Goal: Obtain resource: Download file/media

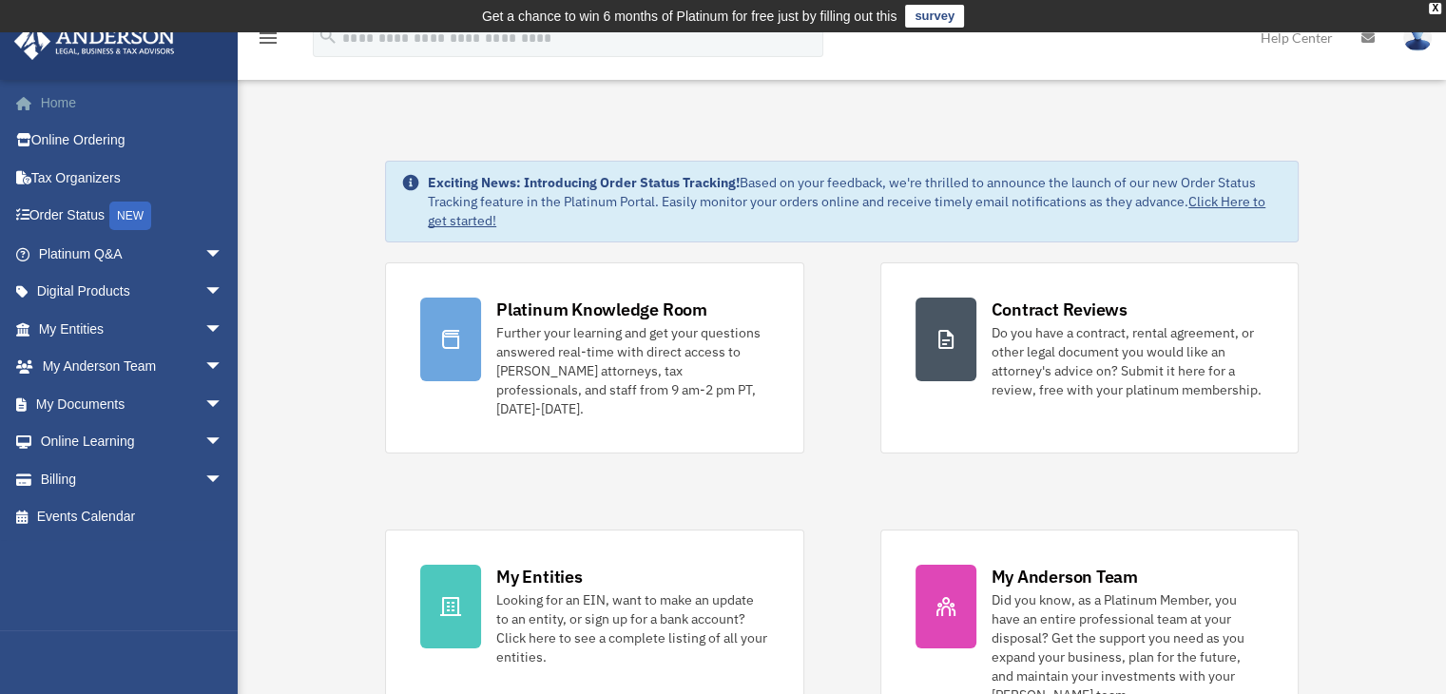
click at [58, 105] on link "Home" at bounding box center [132, 103] width 239 height 38
click at [204, 396] on span "arrow_drop_down" at bounding box center [223, 404] width 38 height 39
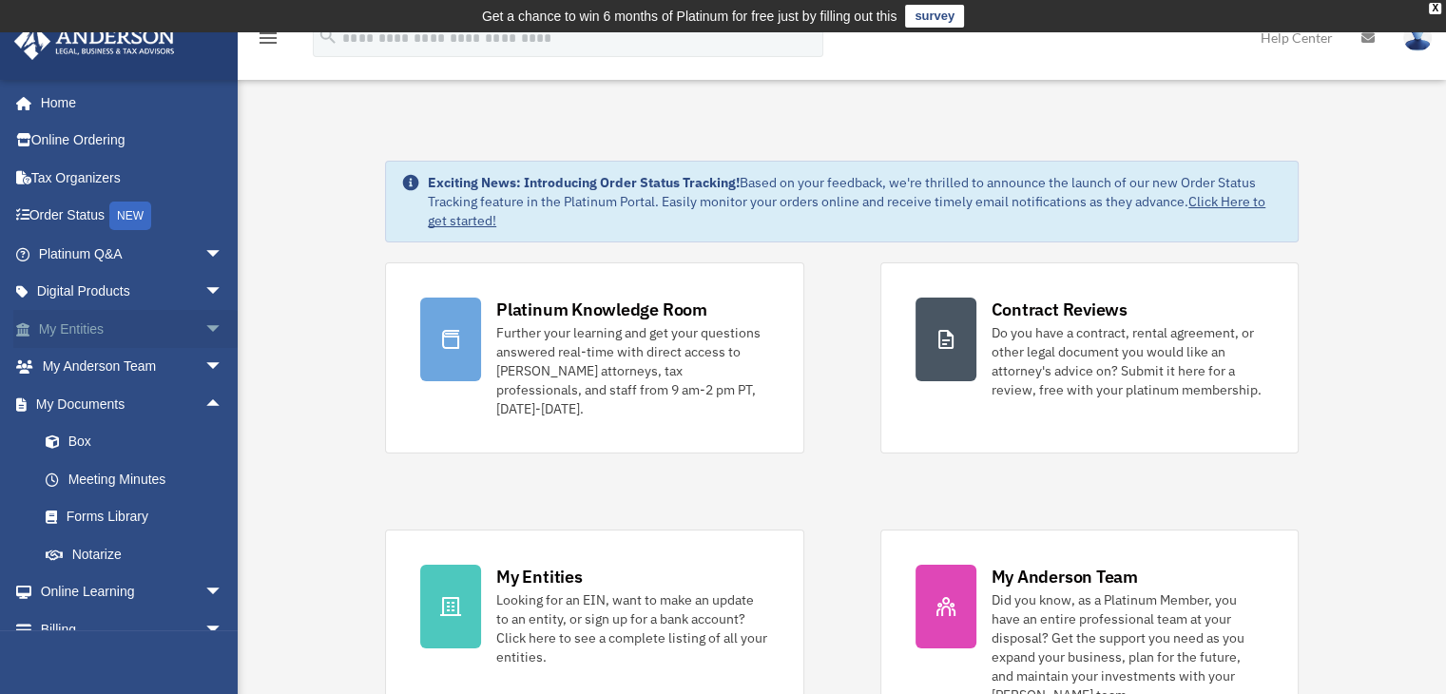
click at [204, 324] on span "arrow_drop_down" at bounding box center [223, 329] width 38 height 39
click at [98, 355] on link "Overview" at bounding box center [139, 367] width 225 height 38
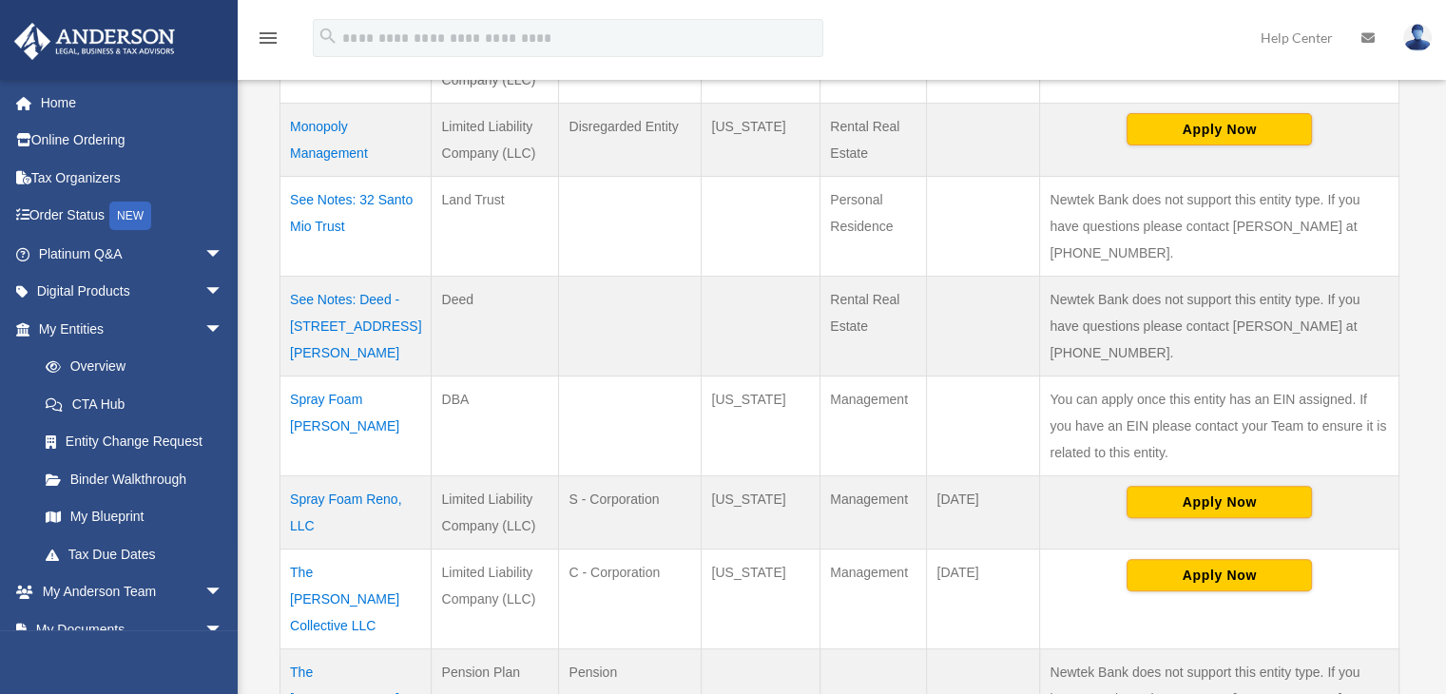
scroll to position [776, 0]
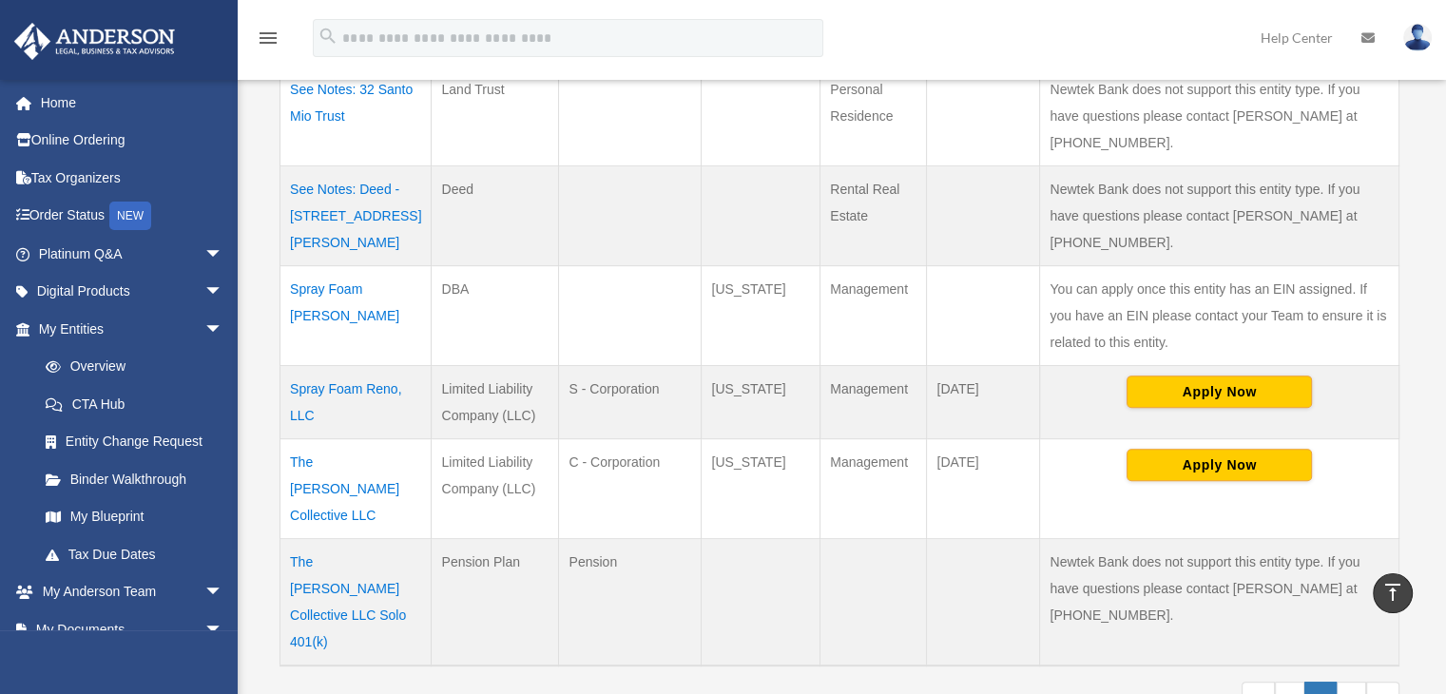
click at [305, 365] on td "Spray Foam Reno, LLC" at bounding box center [355, 401] width 151 height 73
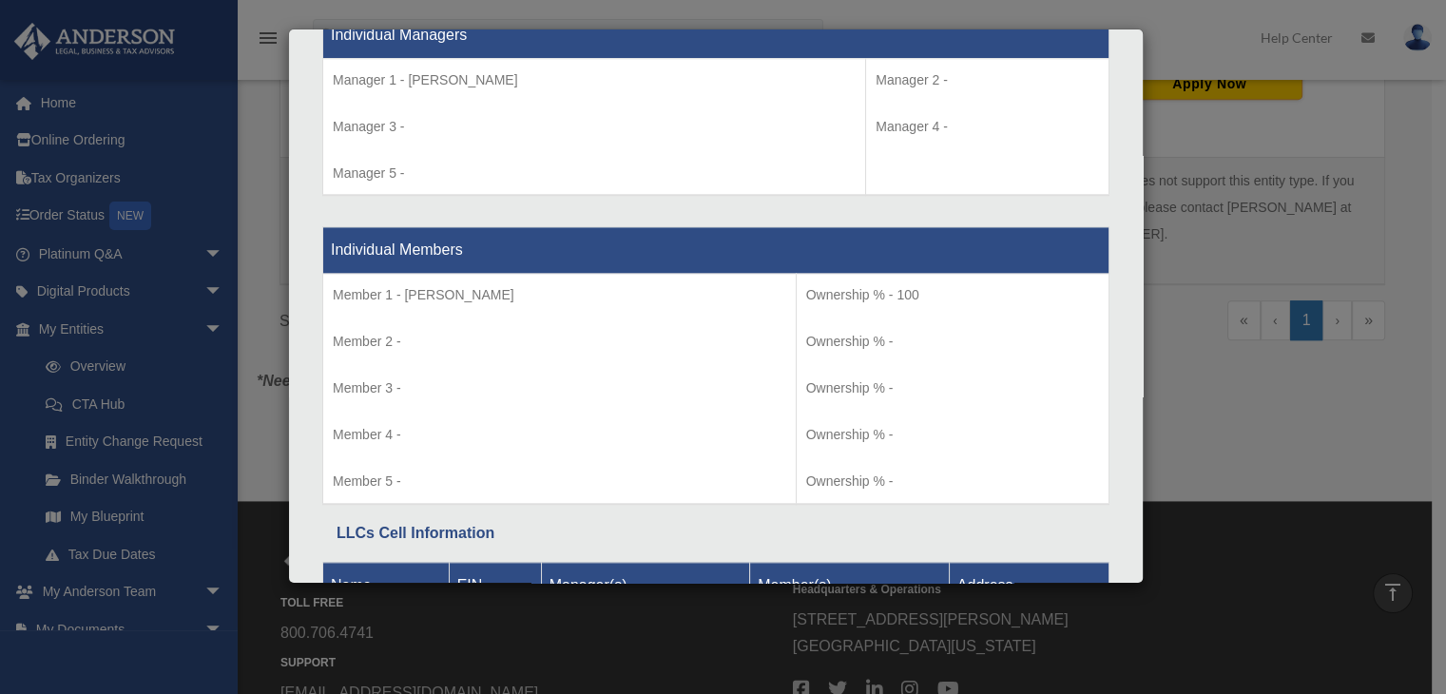
scroll to position [1157, 0]
click at [190, 621] on div "Details × Articles Sent Organizational Date" at bounding box center [723, 347] width 1446 height 694
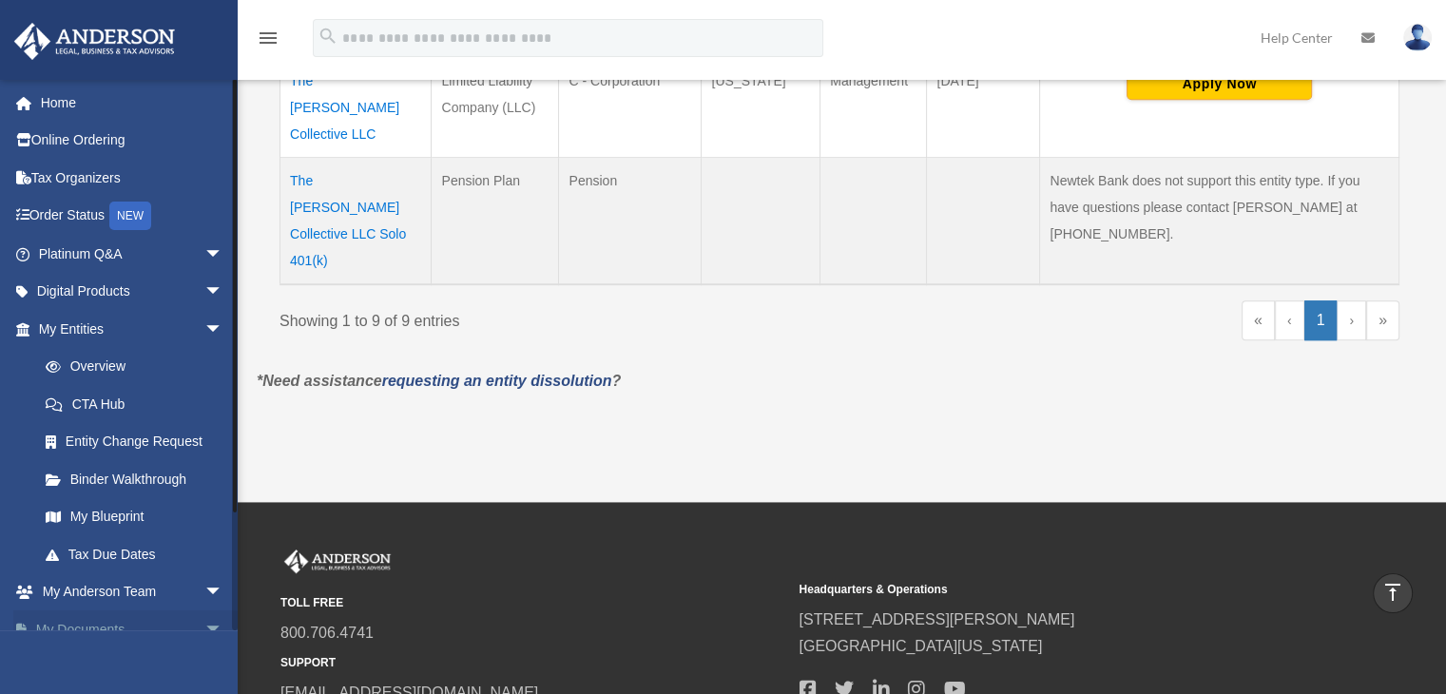
click at [204, 625] on span "arrow_drop_down" at bounding box center [223, 629] width 38 height 39
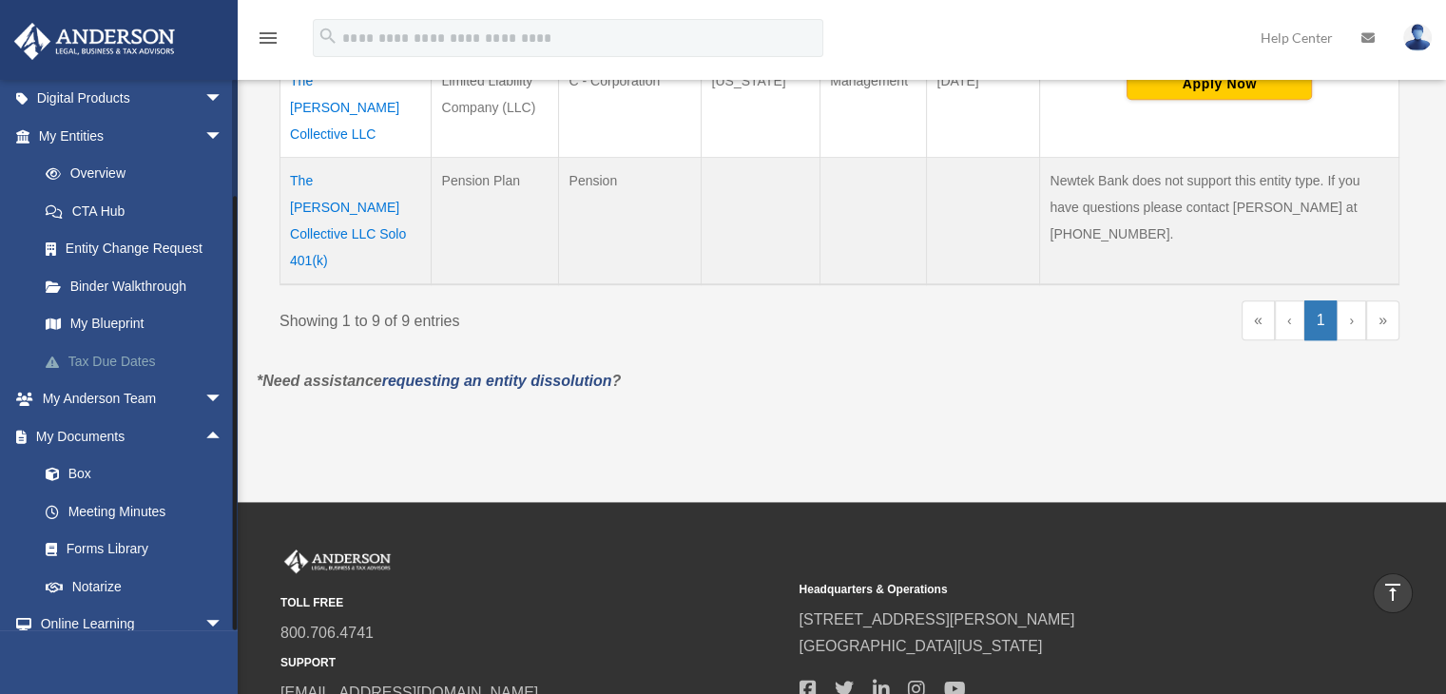
scroll to position [285, 0]
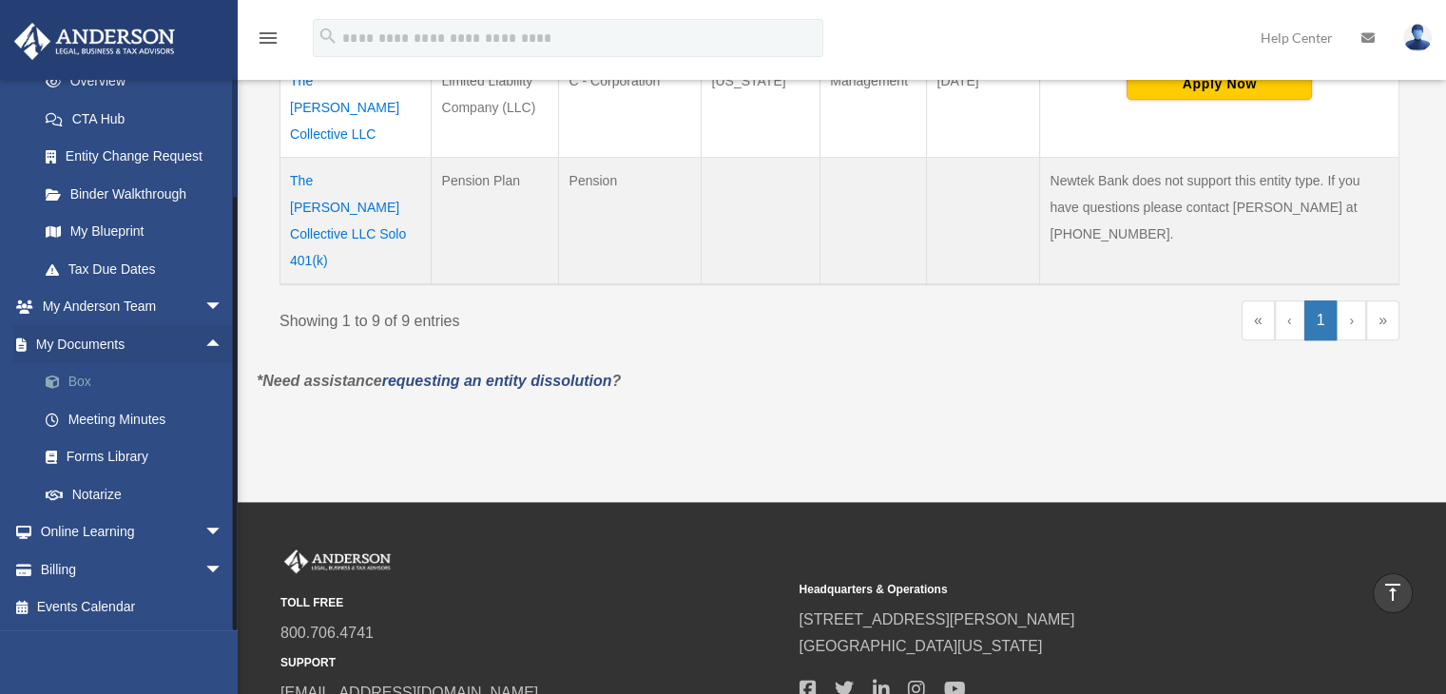
click at [79, 376] on link "Box" at bounding box center [139, 382] width 225 height 38
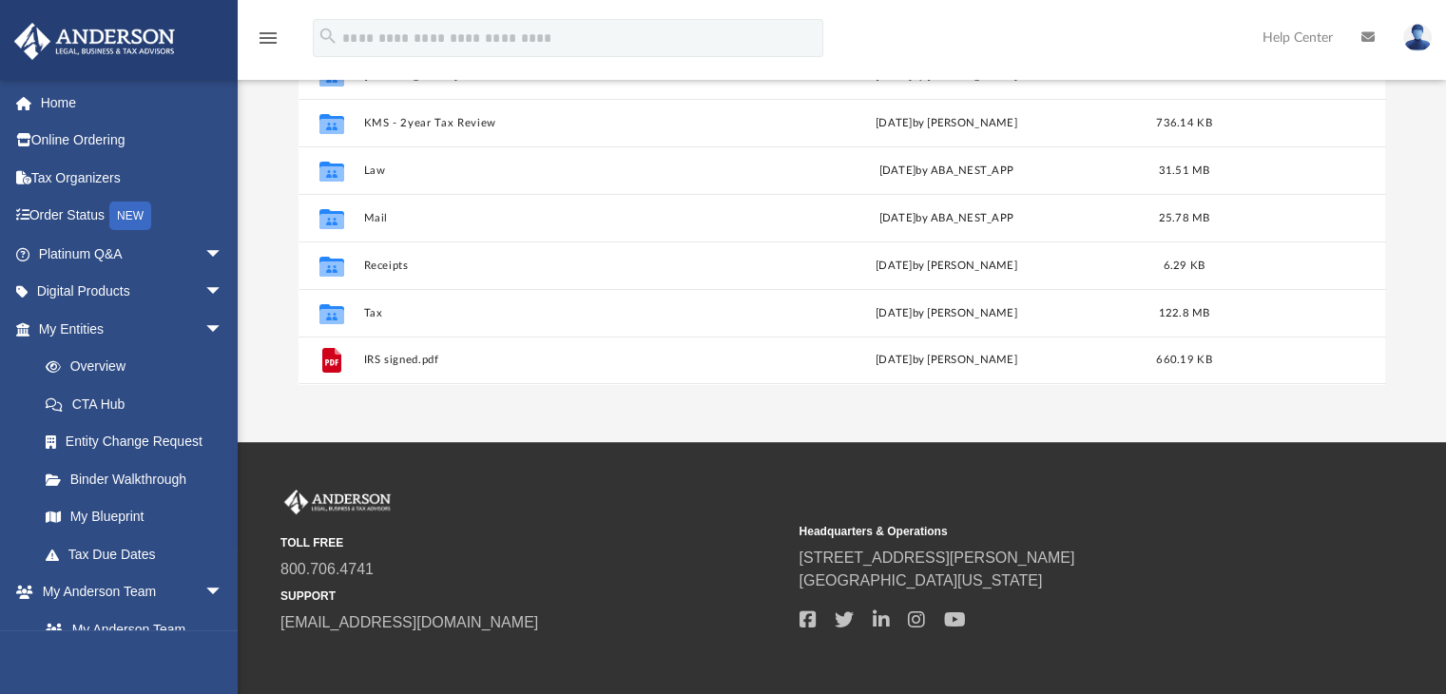
scroll to position [380, 0]
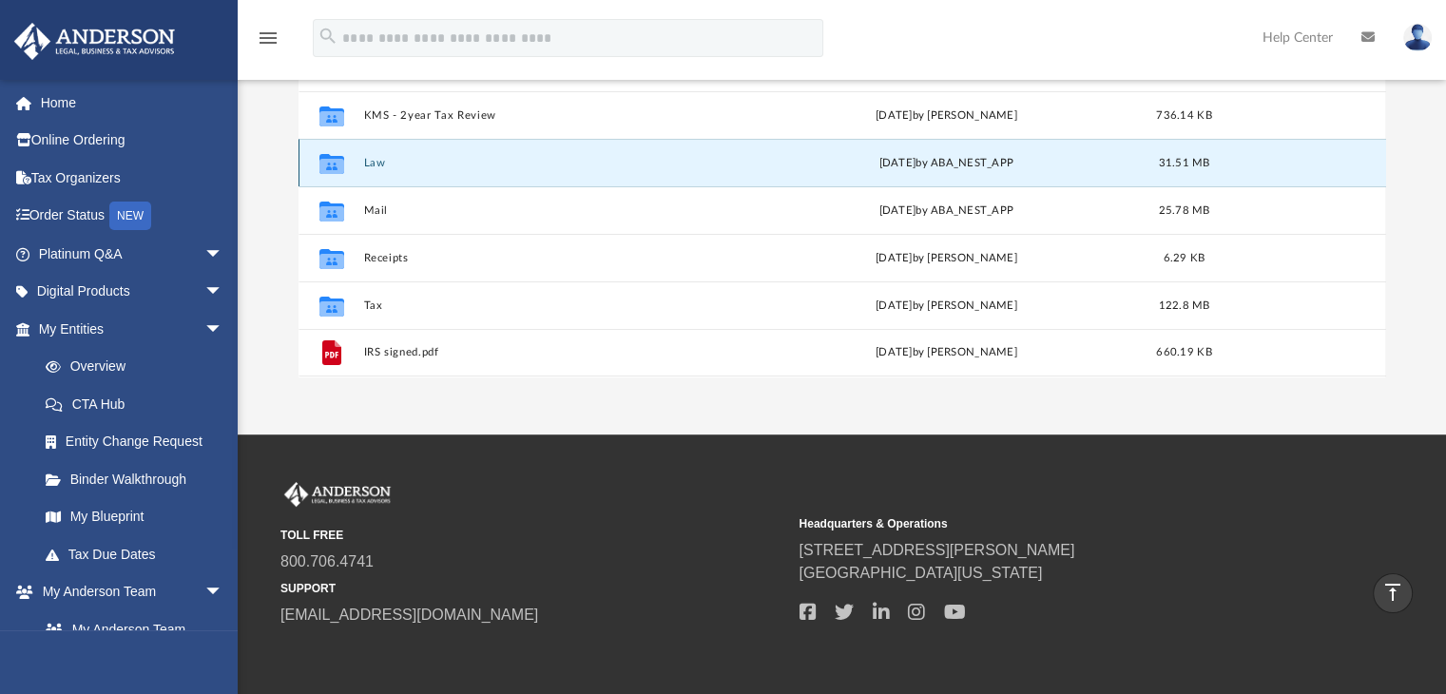
click at [375, 164] on button "Law" at bounding box center [554, 163] width 383 height 12
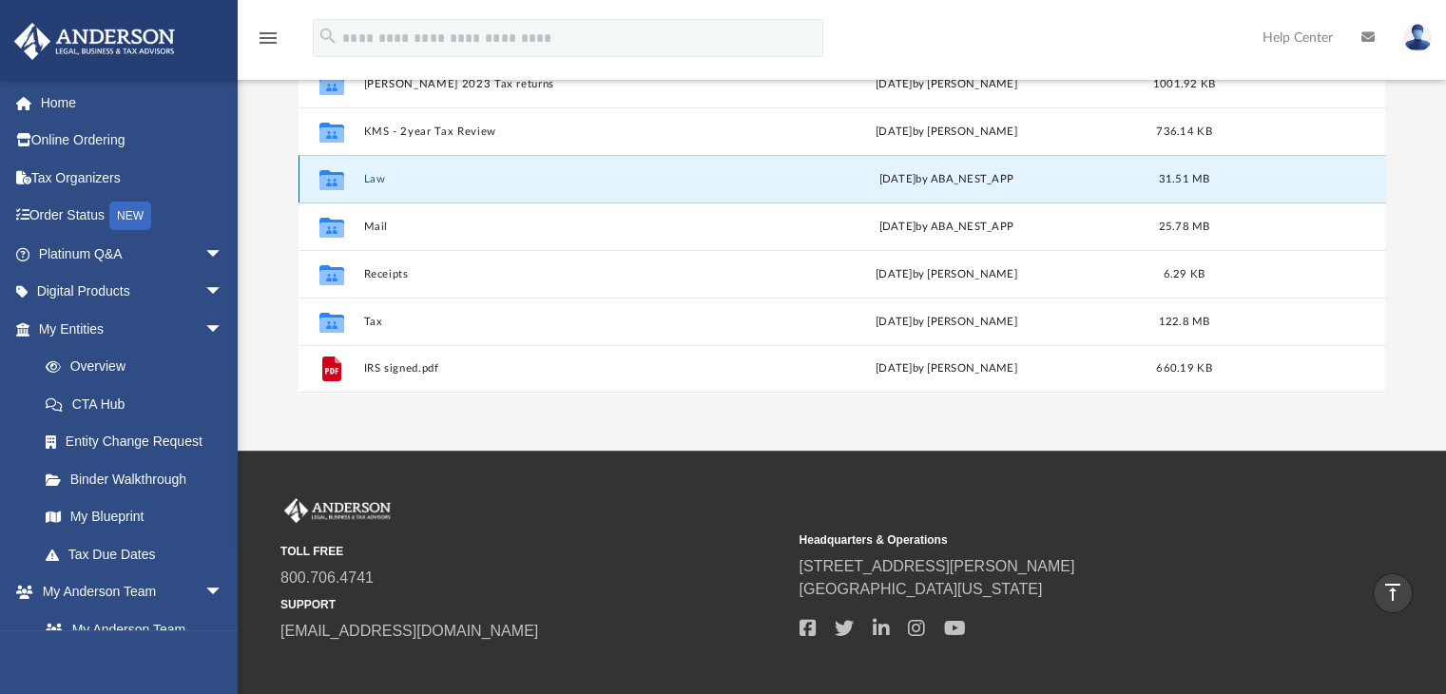
scroll to position [0, 0]
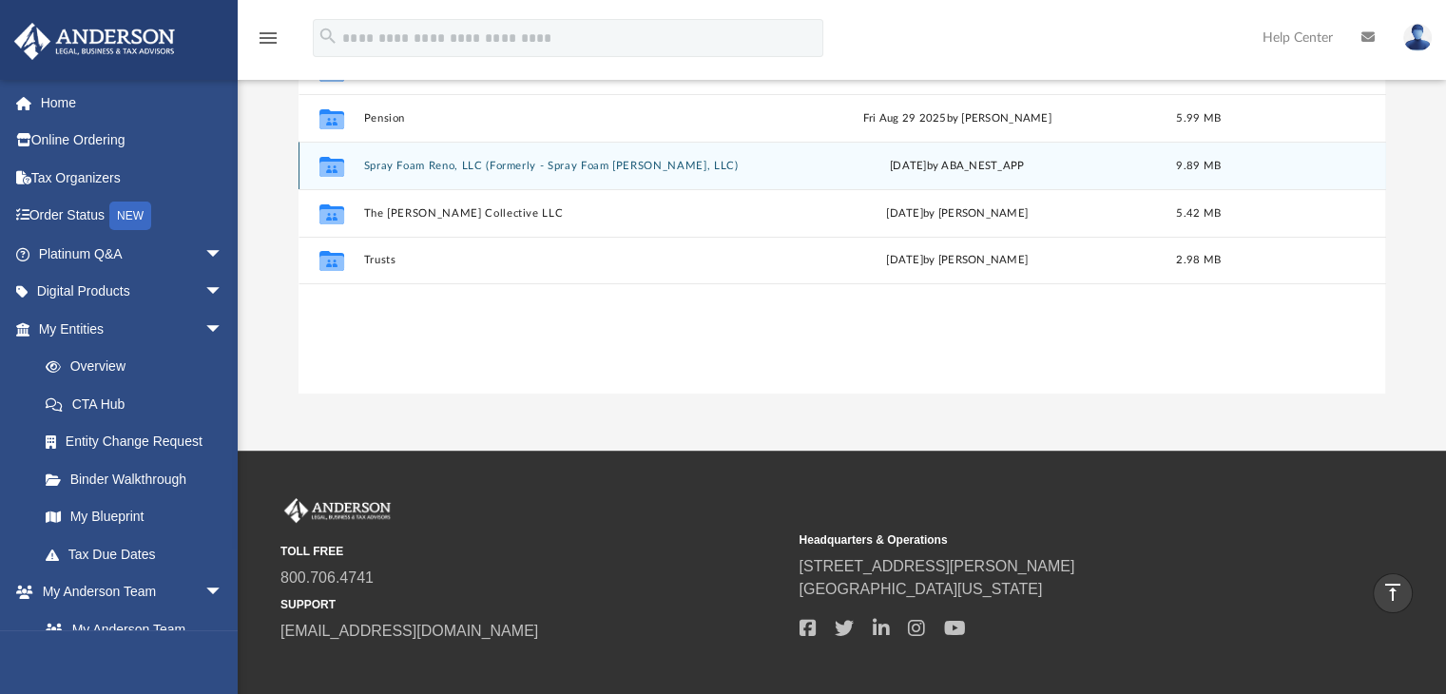
click at [432, 164] on button "Spray Foam Reno, LLC (Formerly - Spray Foam Genie Reno, LLC)" at bounding box center [558, 166] width 390 height 12
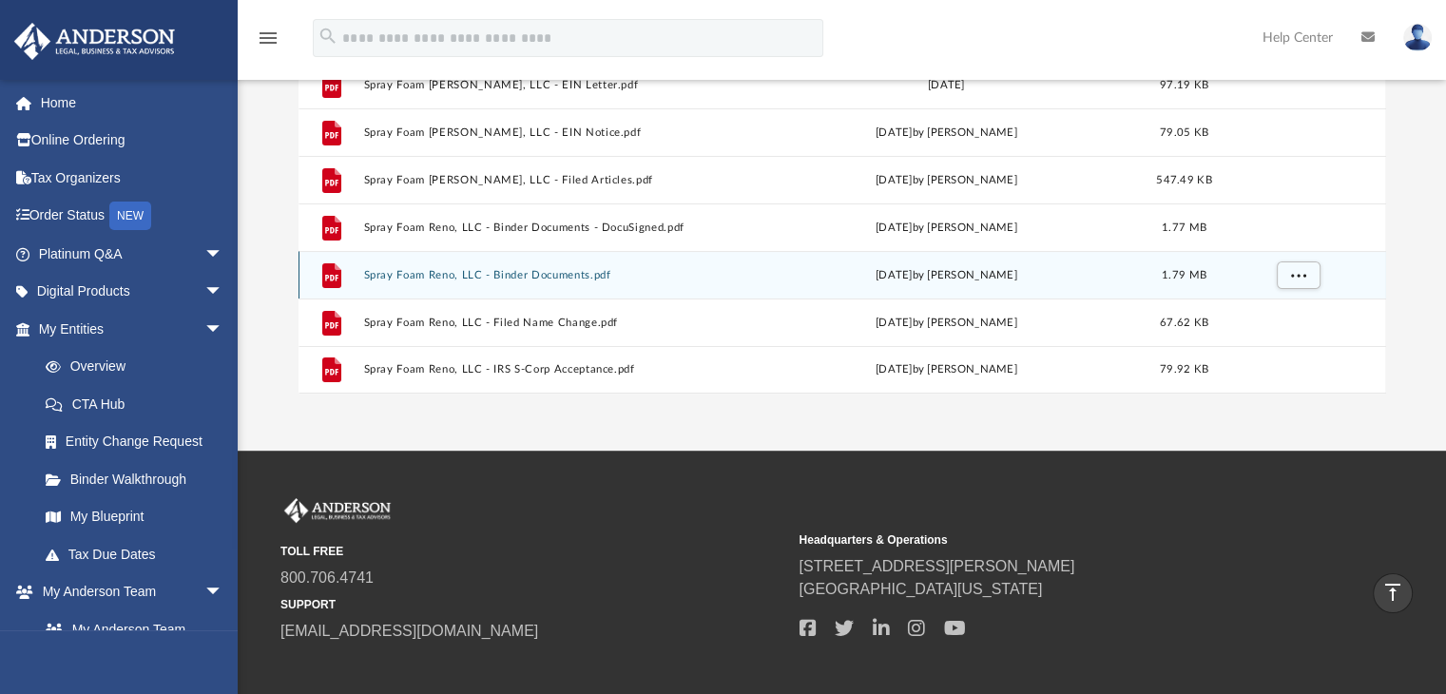
scroll to position [461, 0]
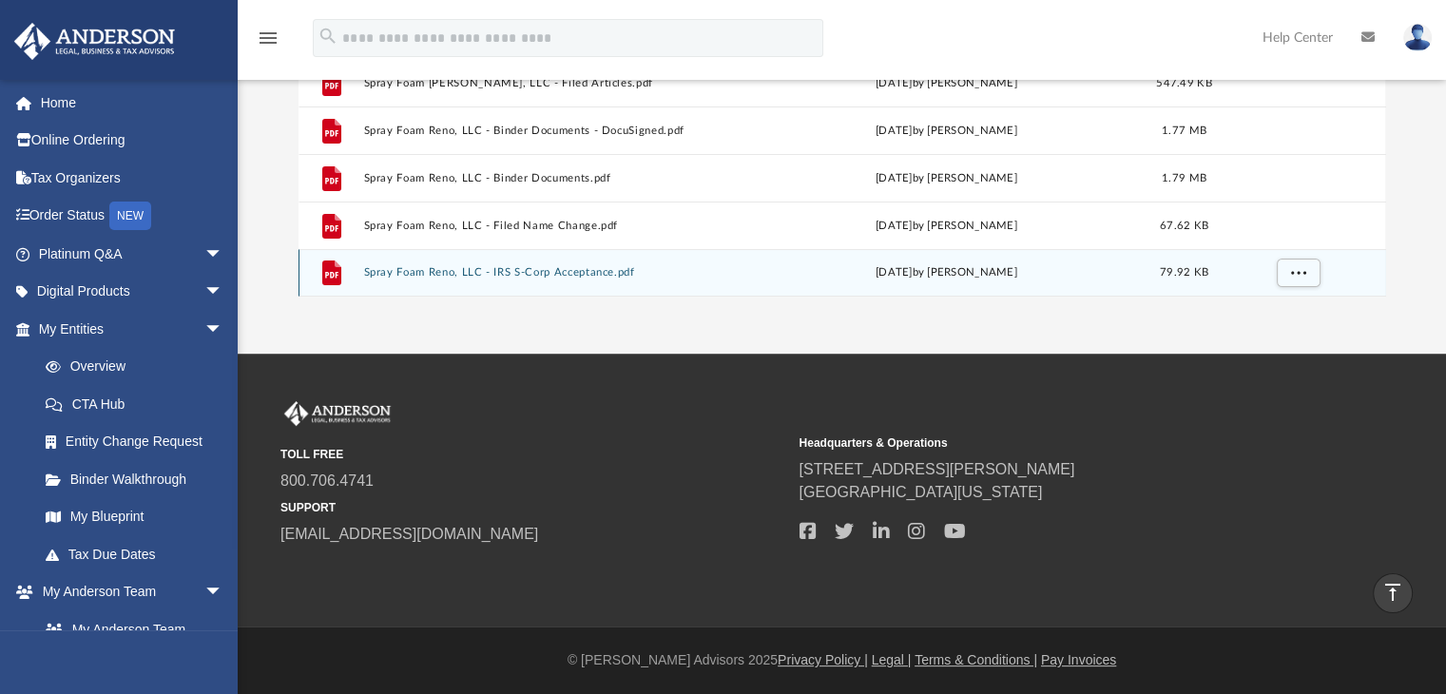
click at [460, 269] on button "Spray Foam Reno, LLC - IRS S-Corp Acceptance.pdf" at bounding box center [554, 273] width 383 height 12
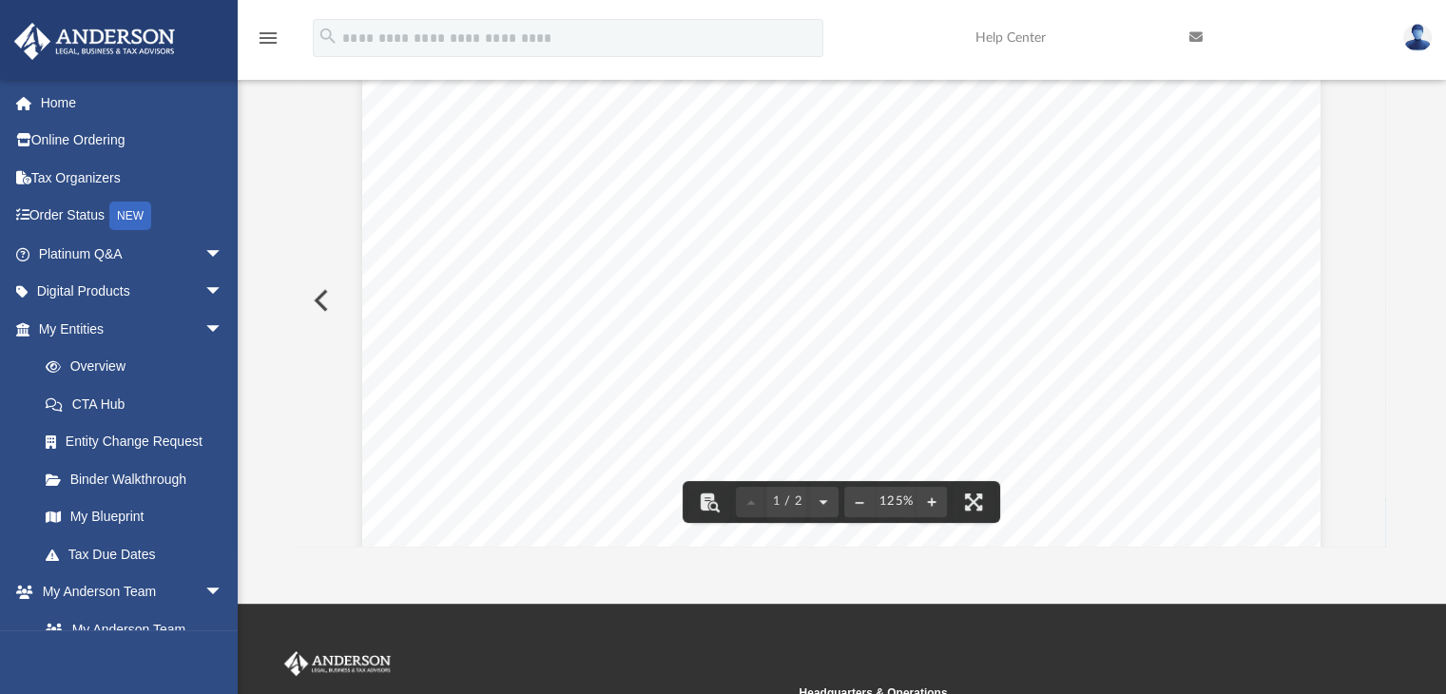
scroll to position [0, 0]
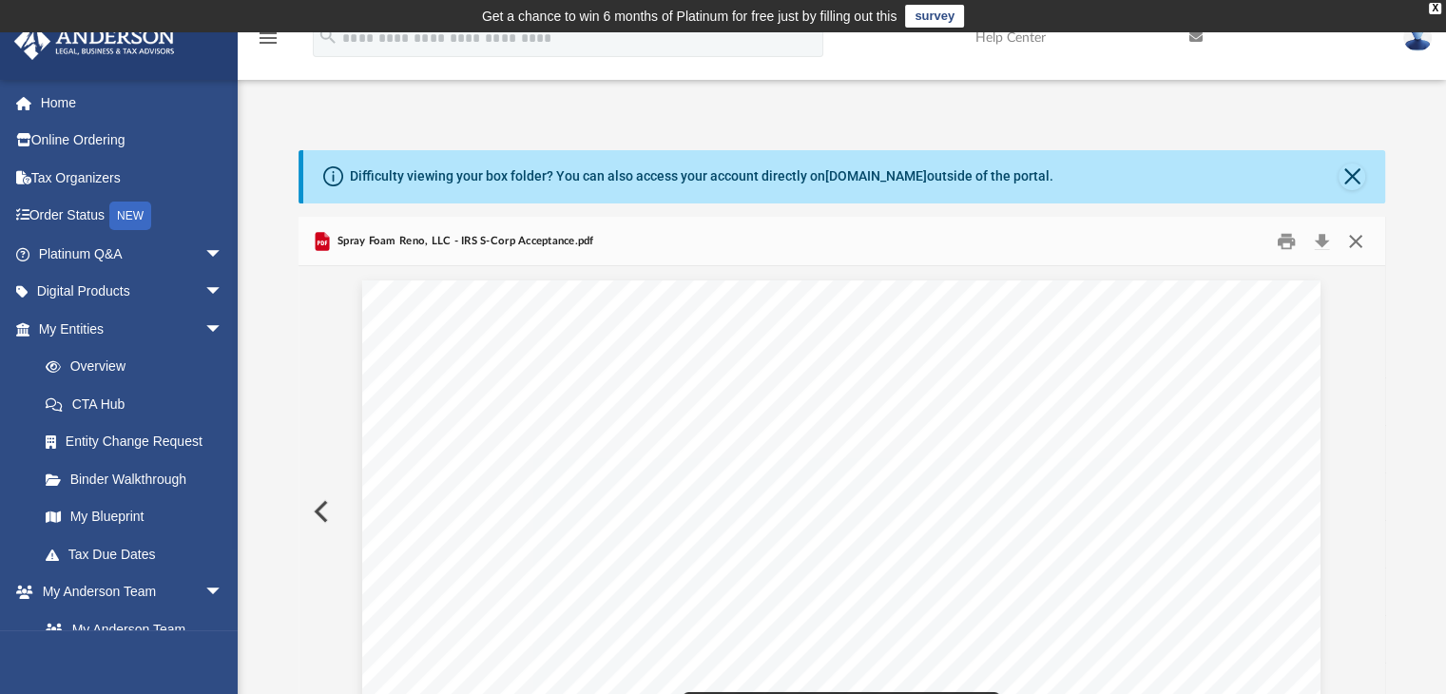
click at [1348, 237] on button "Close" at bounding box center [1356, 240] width 34 height 29
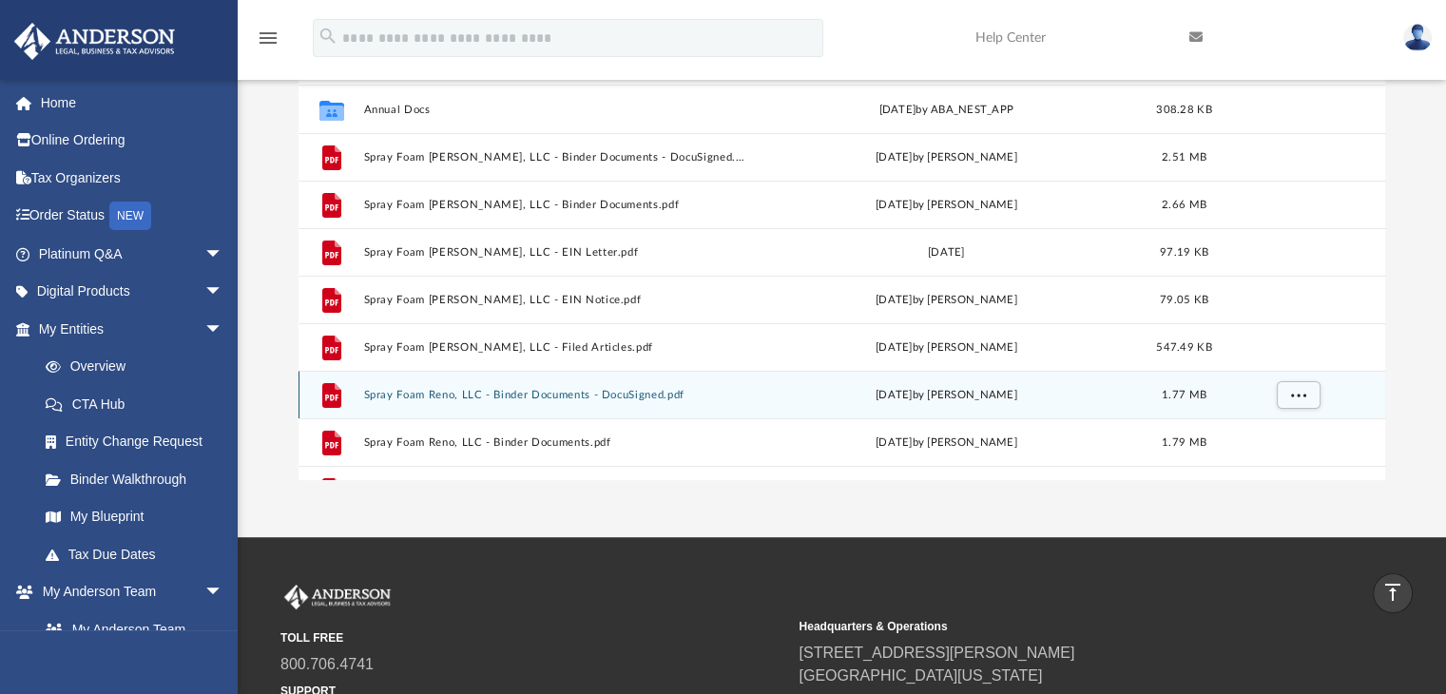
scroll to position [196, 0]
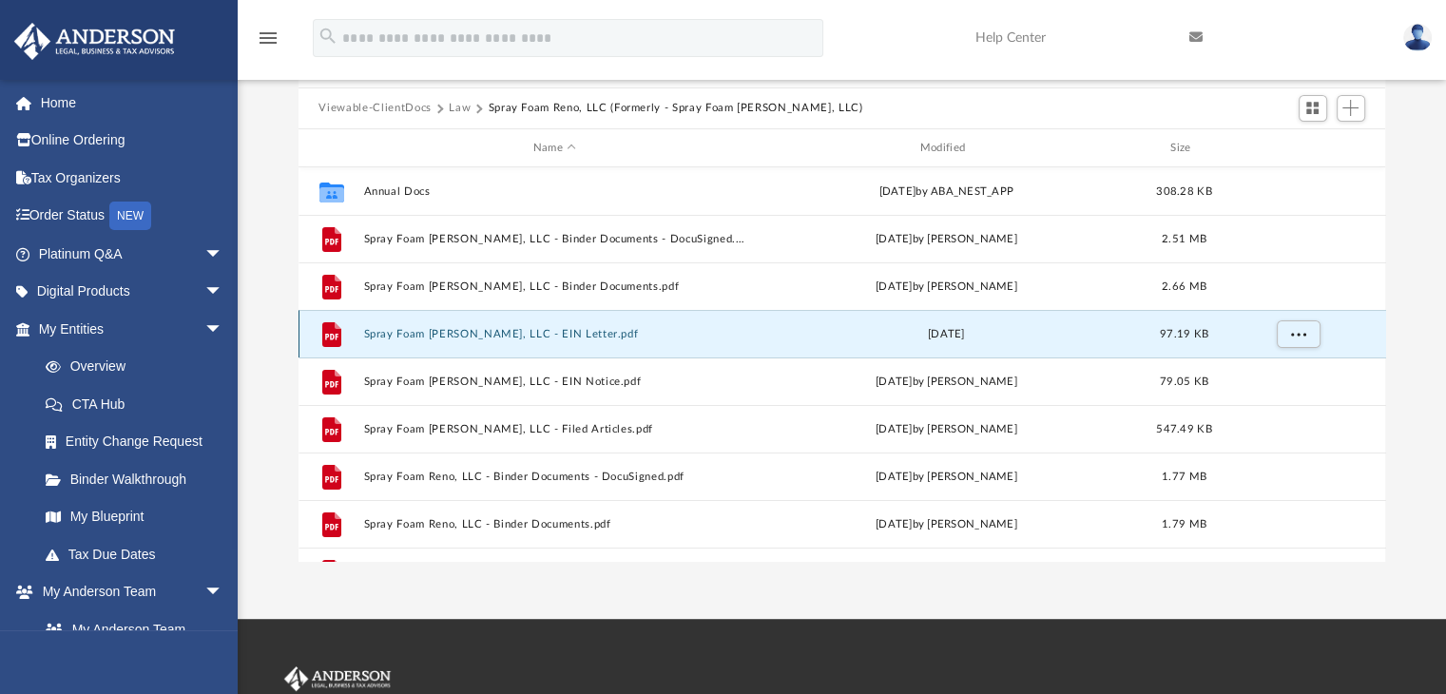
click at [460, 339] on button "Spray Foam Genie Reno, LLC - EIN Letter.pdf" at bounding box center [554, 334] width 383 height 12
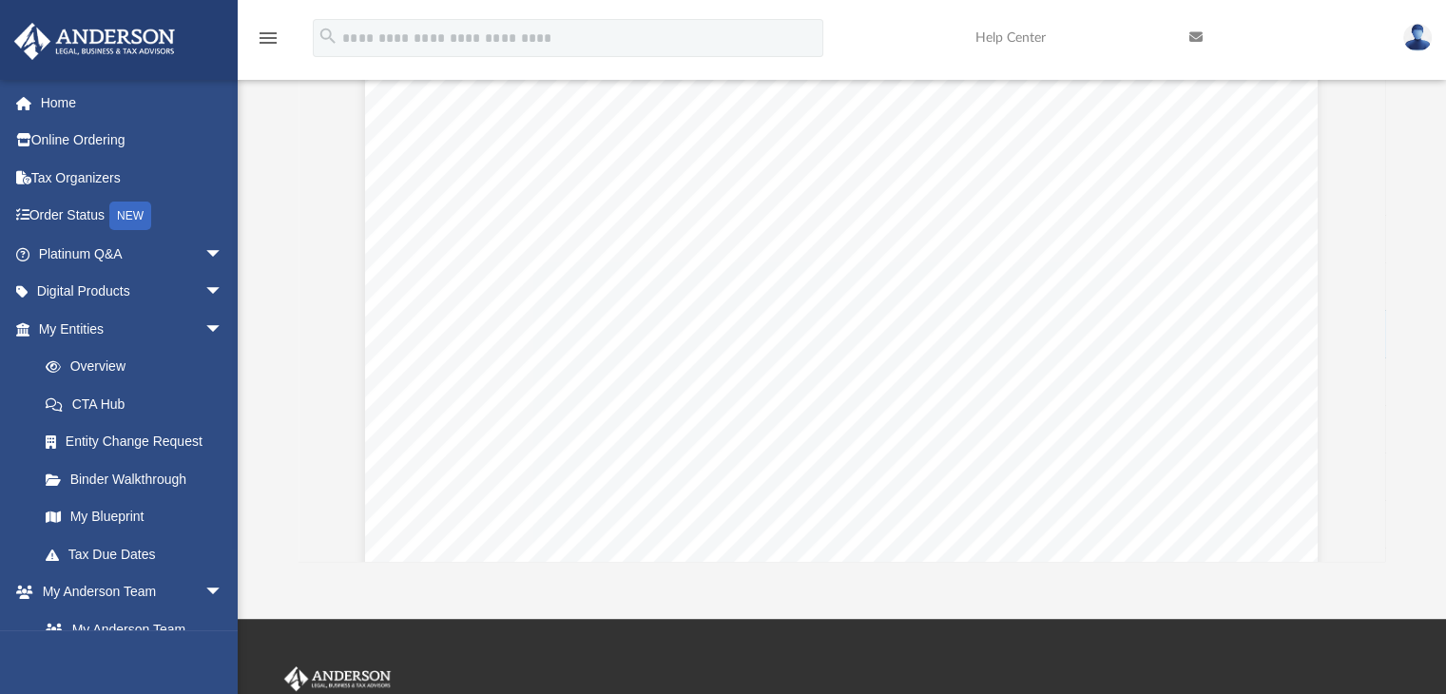
scroll to position [0, 0]
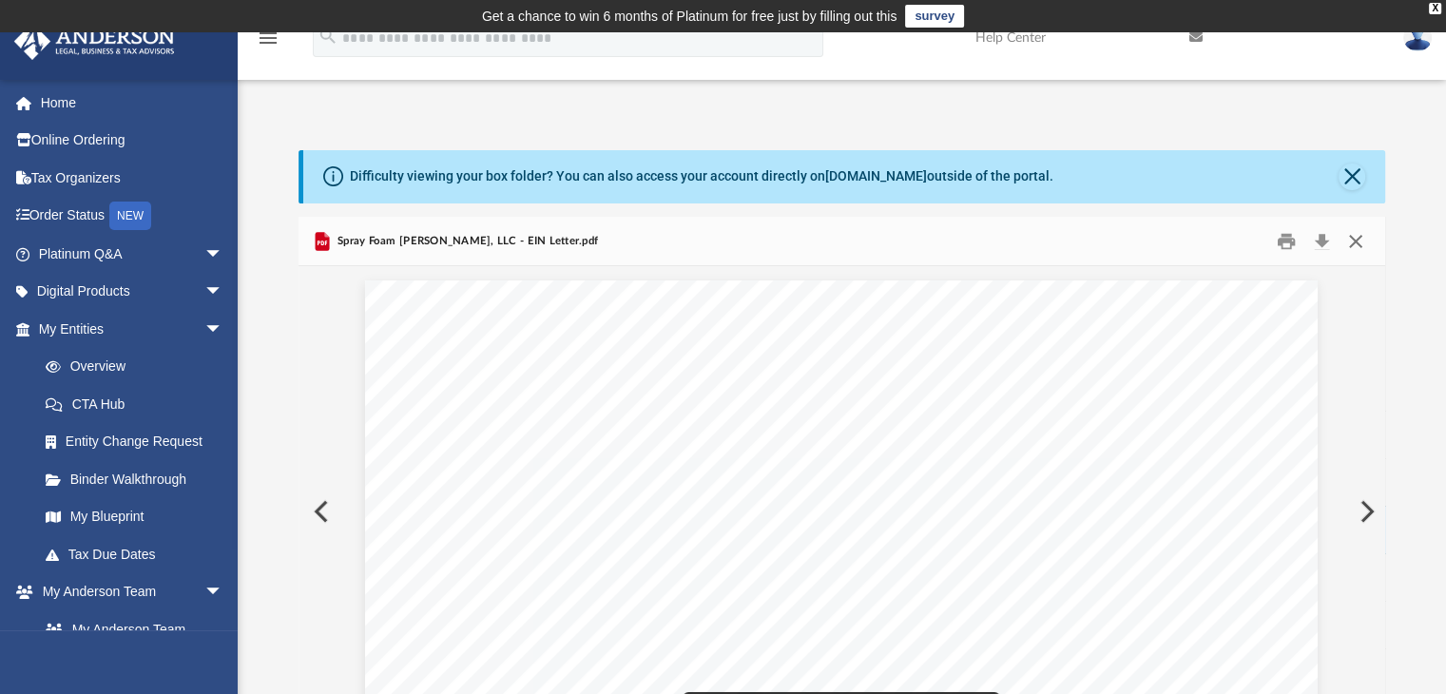
click at [1355, 241] on button "Close" at bounding box center [1356, 240] width 34 height 29
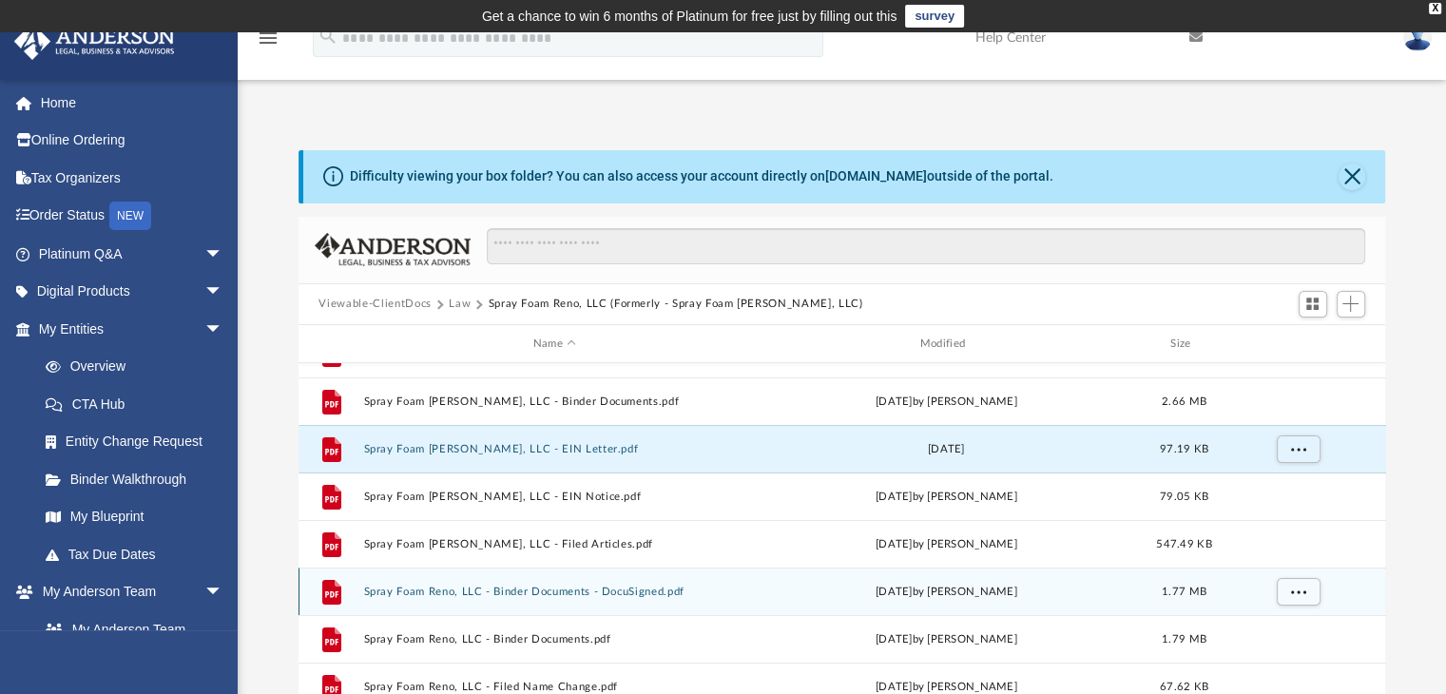
scroll to position [95, 0]
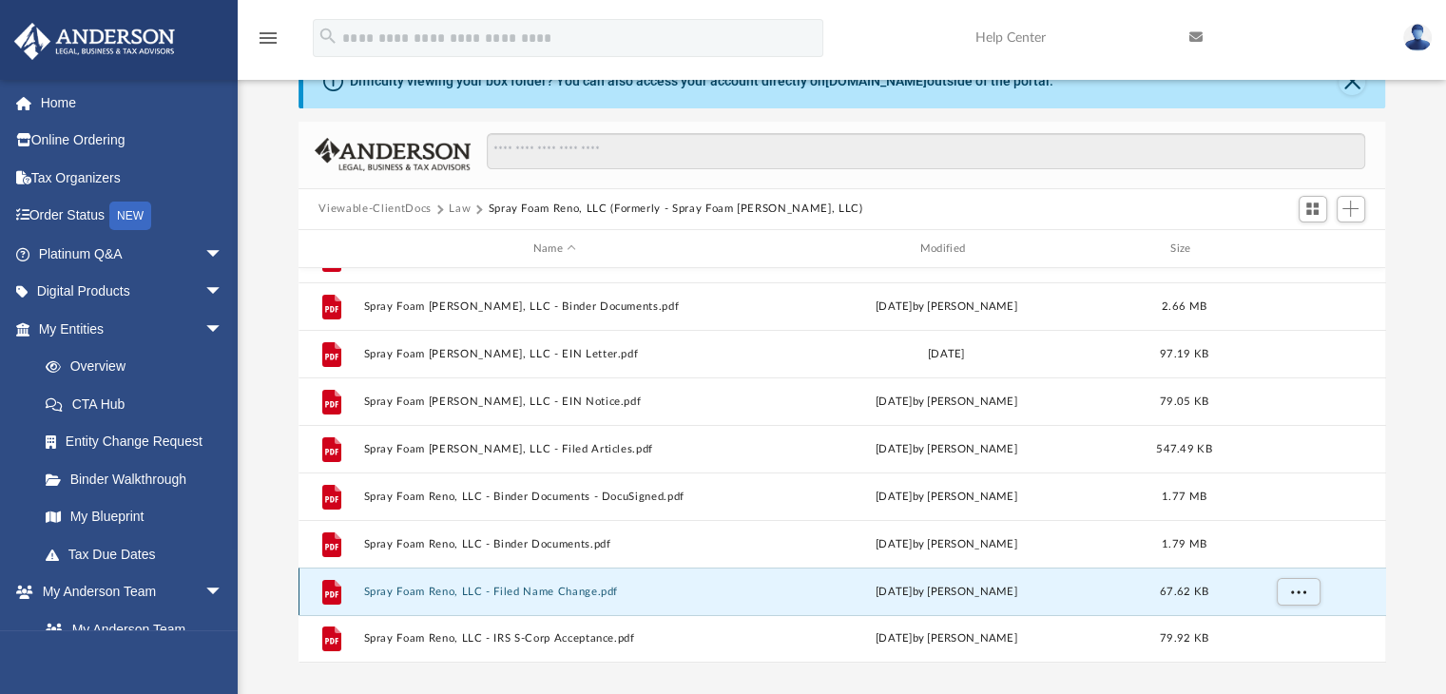
click at [513, 587] on button "Spray Foam Reno, LLC - Filed Name Change.pdf" at bounding box center [554, 592] width 383 height 12
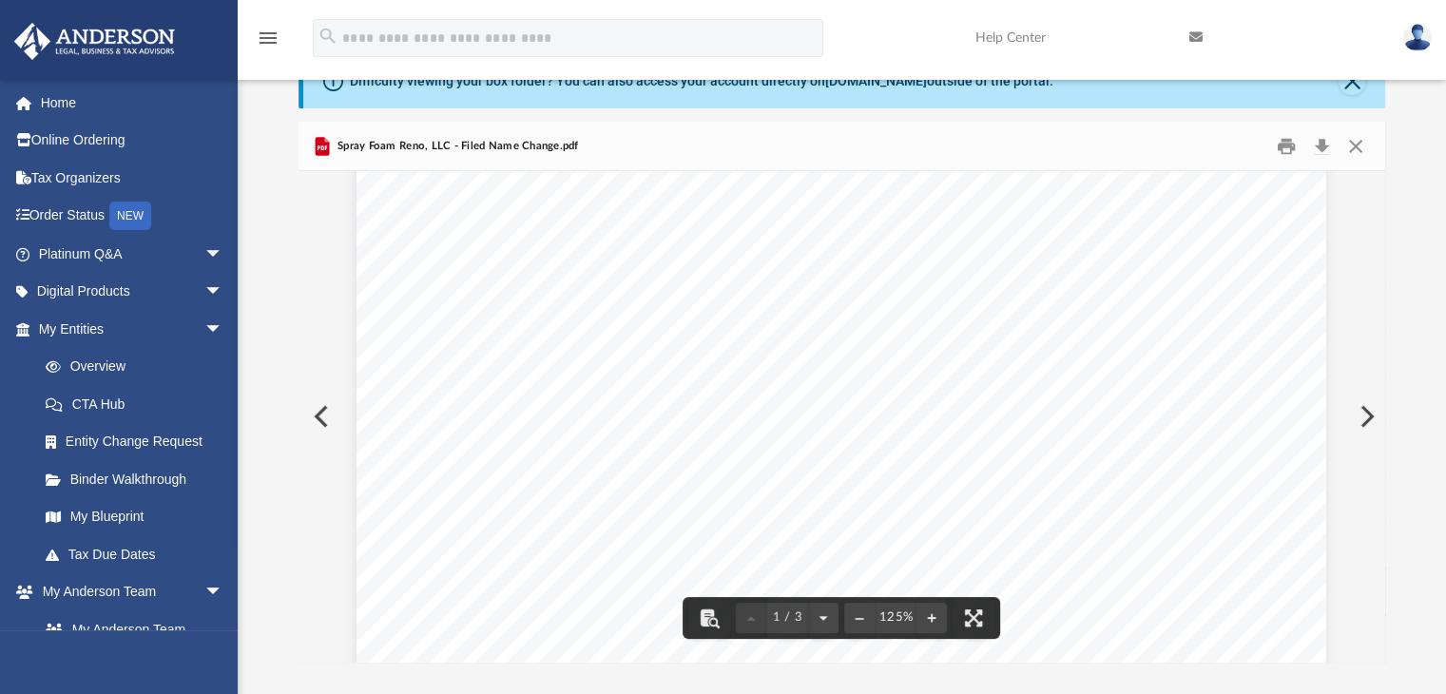
scroll to position [0, 0]
click at [1320, 138] on button "Download" at bounding box center [1322, 145] width 34 height 29
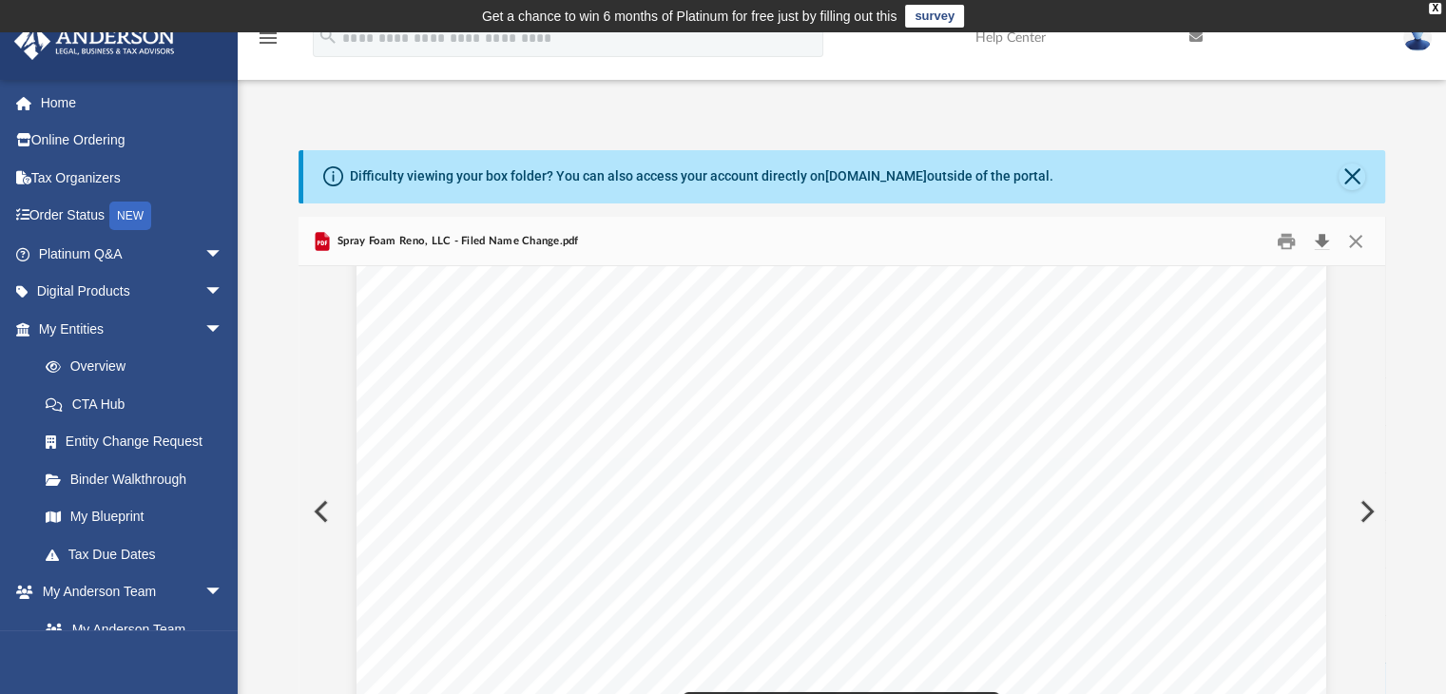
scroll to position [3264, 0]
click at [1357, 237] on button "Close" at bounding box center [1356, 240] width 34 height 29
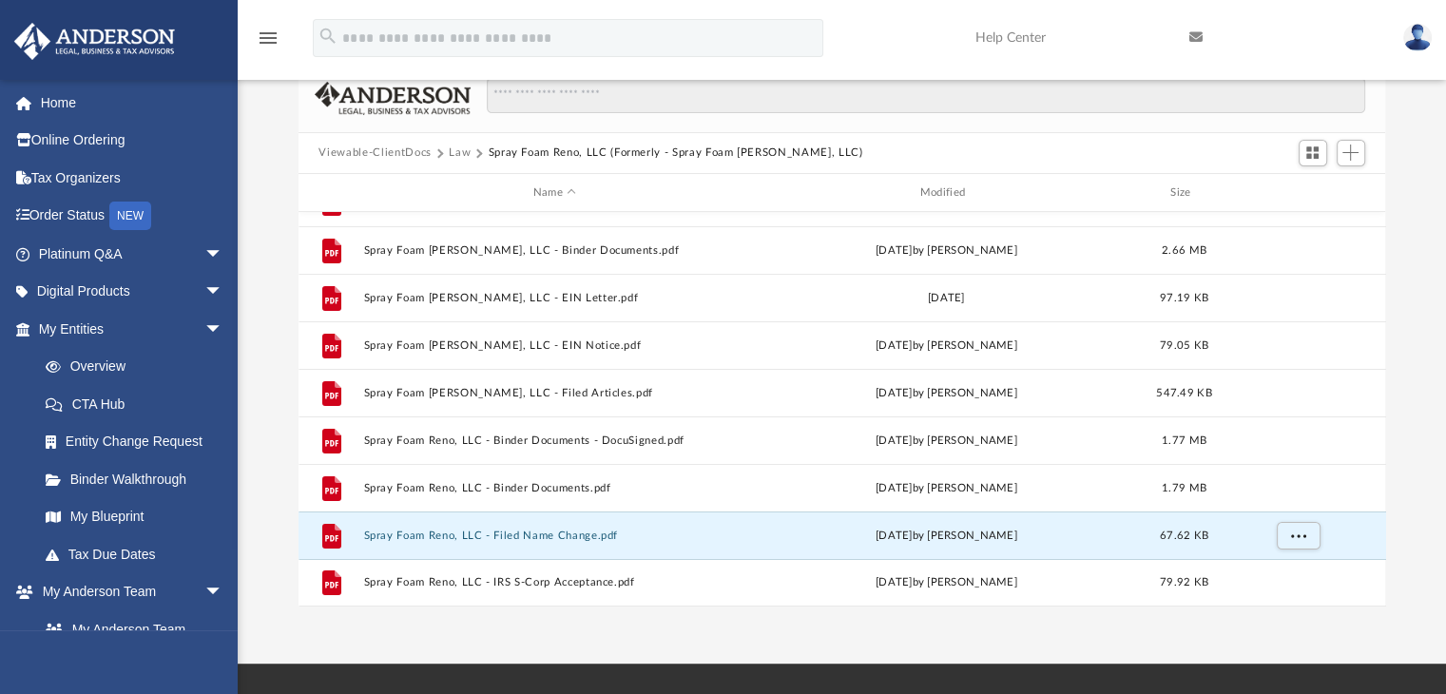
scroll to position [300, 0]
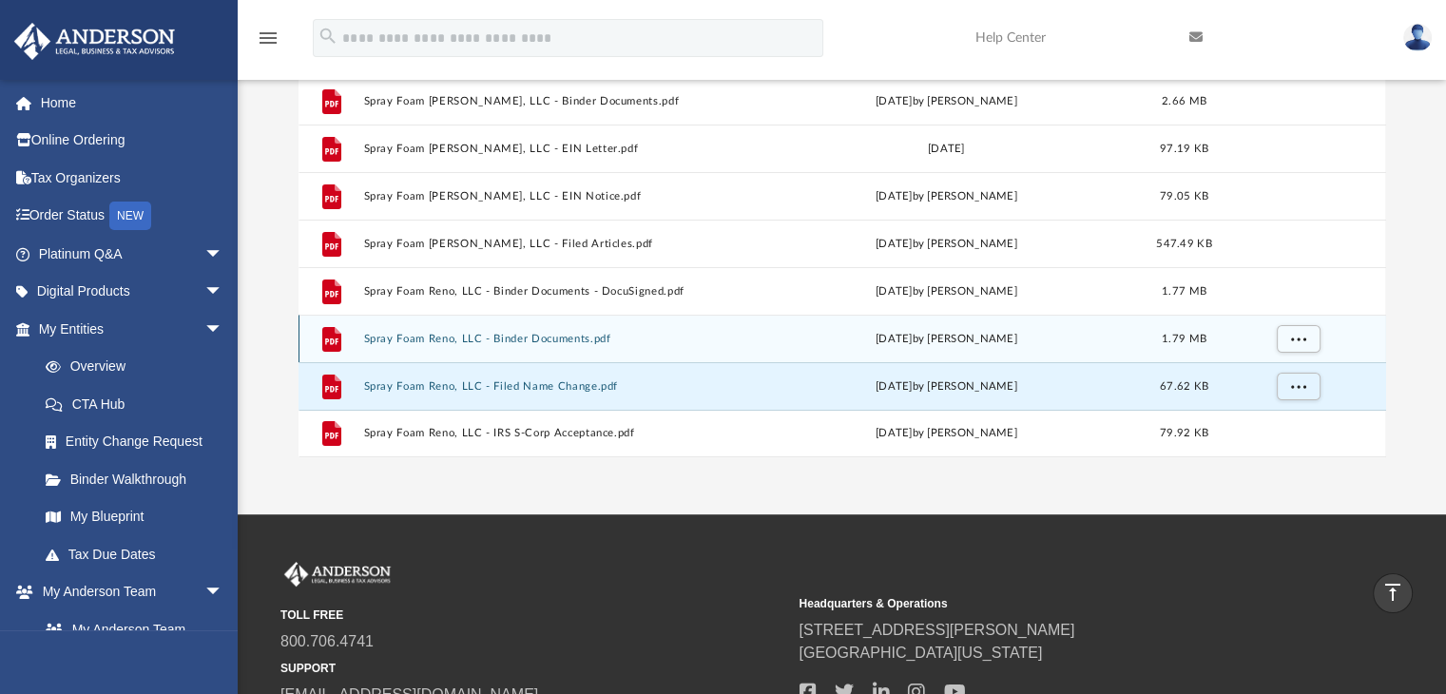
click at [474, 334] on button "Spray Foam Reno, LLC - Binder Documents.pdf" at bounding box center [554, 339] width 383 height 12
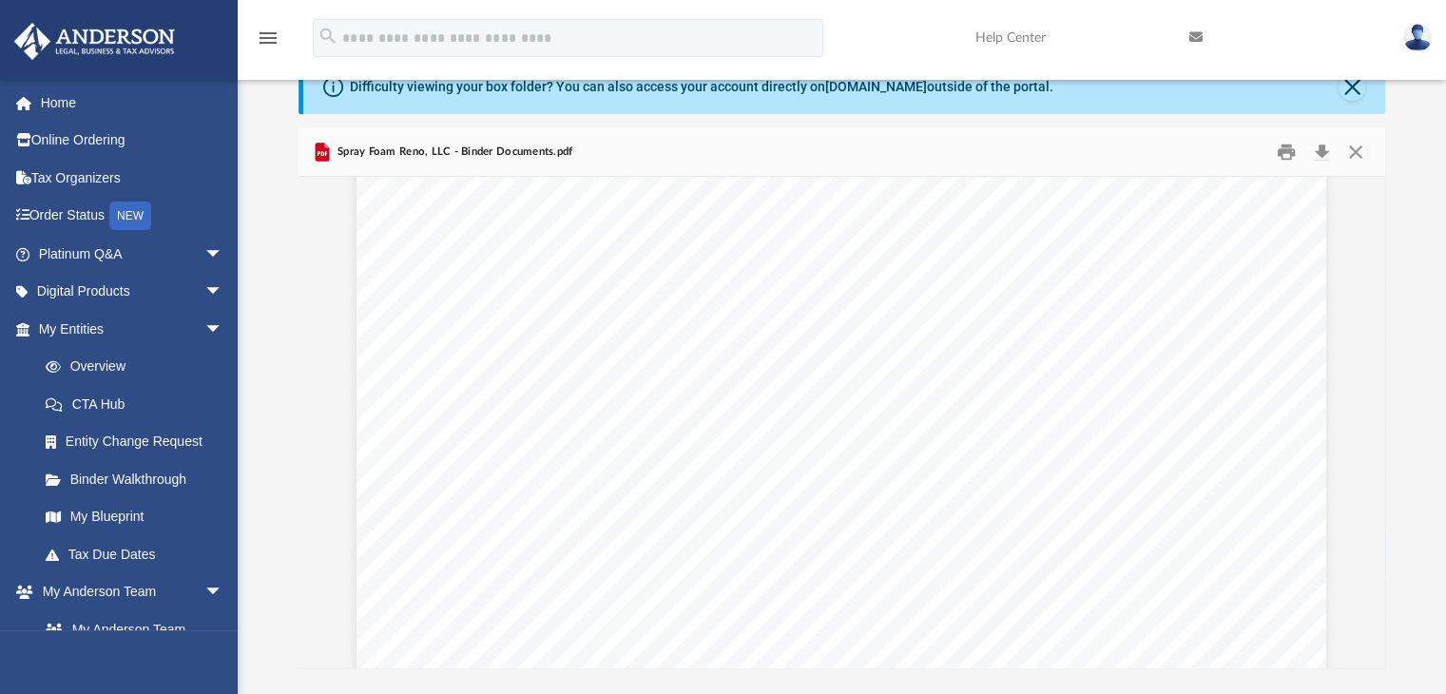
scroll to position [3518, 0]
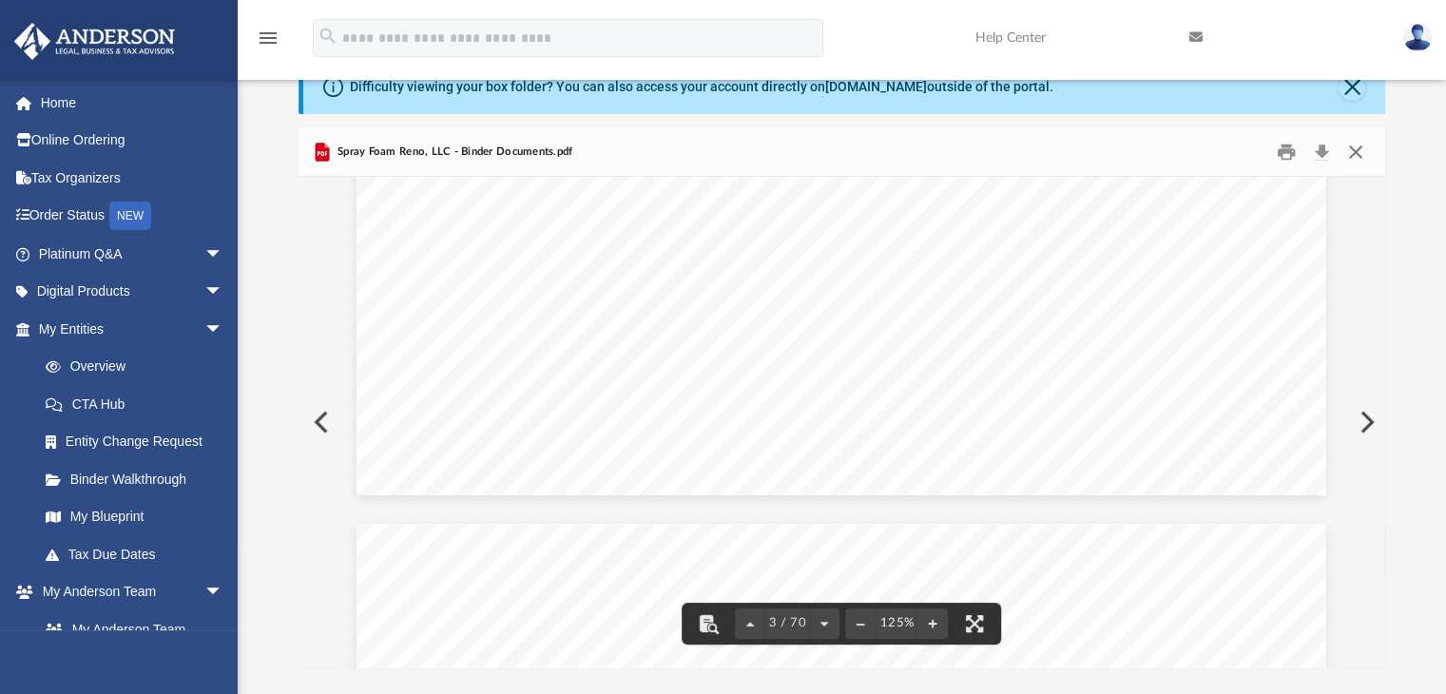
click at [1357, 149] on button "Close" at bounding box center [1356, 151] width 34 height 29
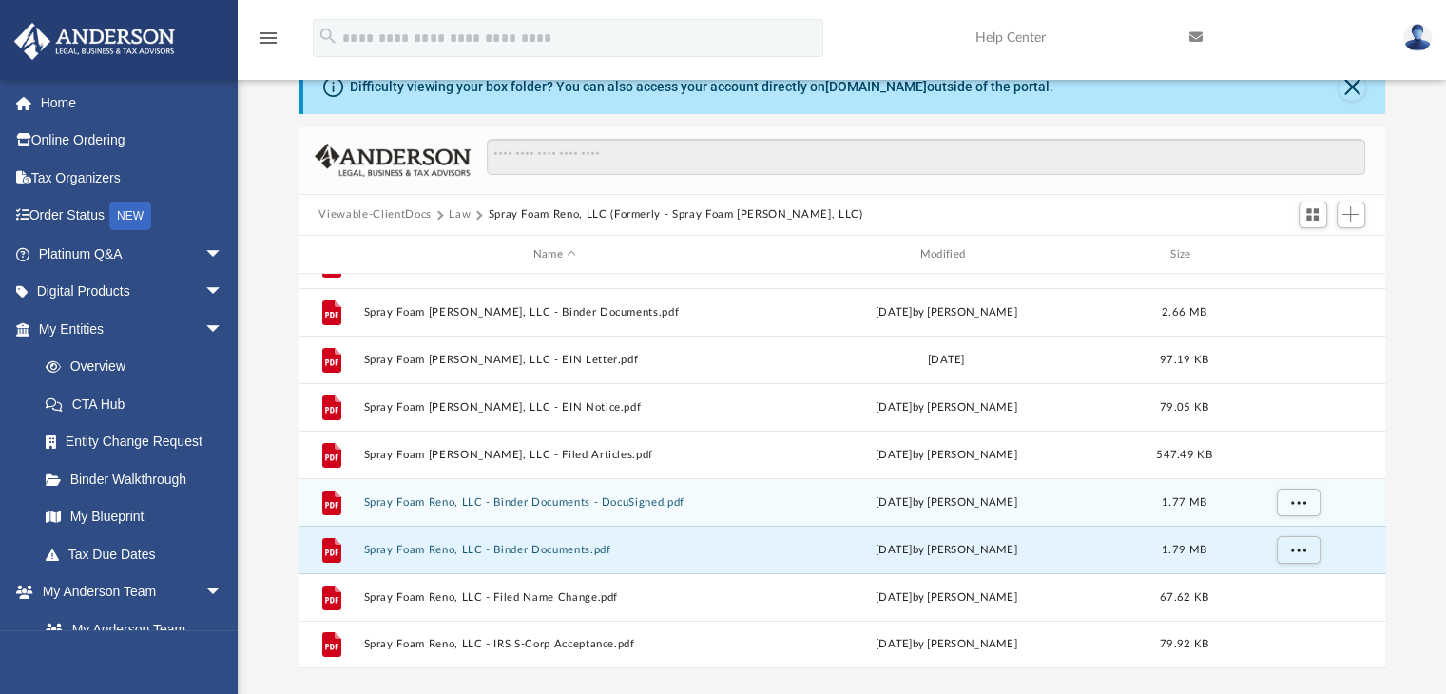
scroll to position [280, 0]
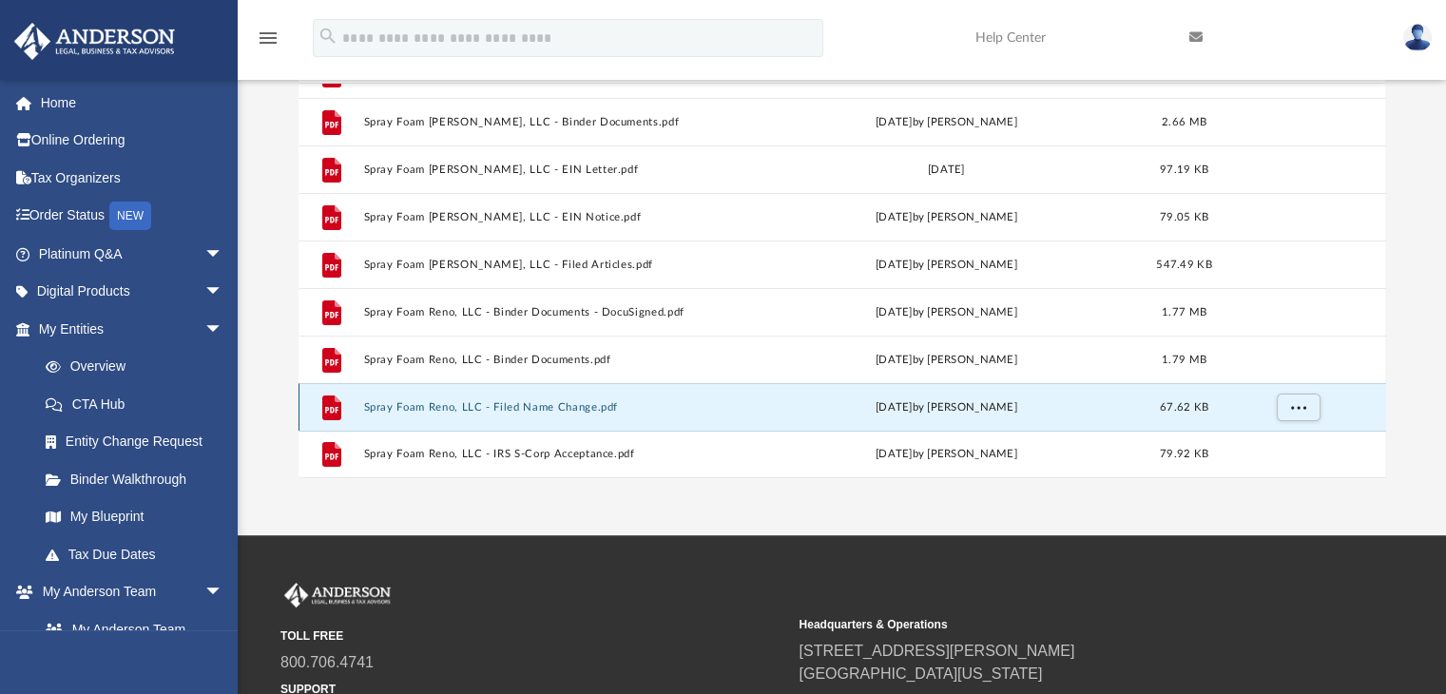
click at [448, 406] on button "Spray Foam Reno, LLC - Filed Name Change.pdf" at bounding box center [554, 407] width 383 height 12
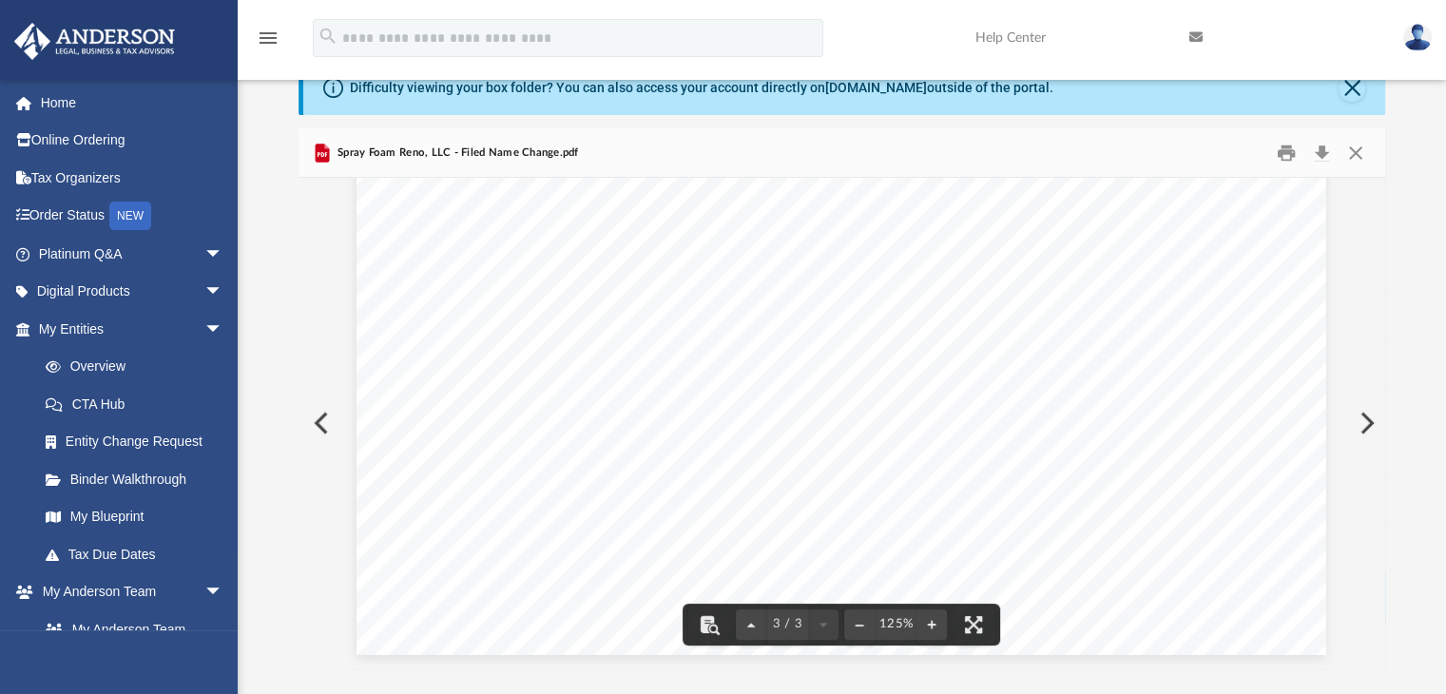
scroll to position [0, 0]
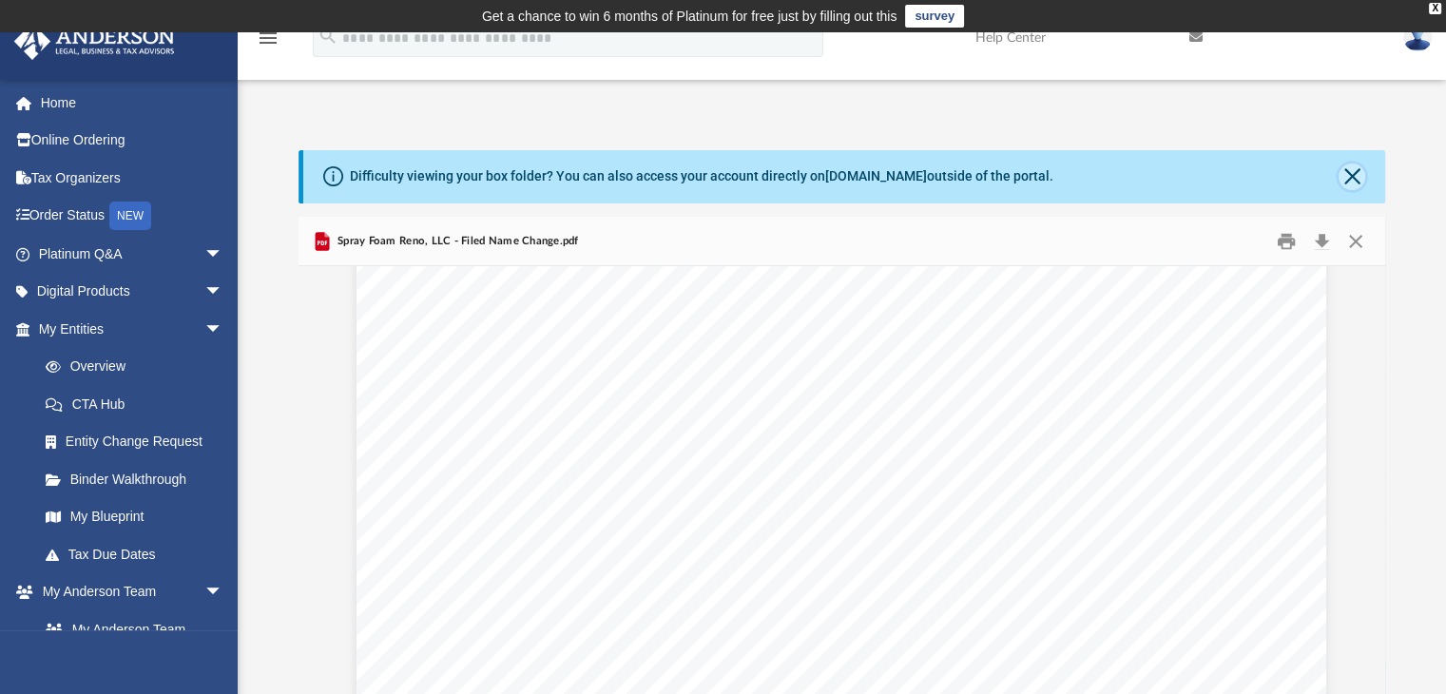
click at [1350, 179] on button "Close" at bounding box center [1352, 177] width 27 height 27
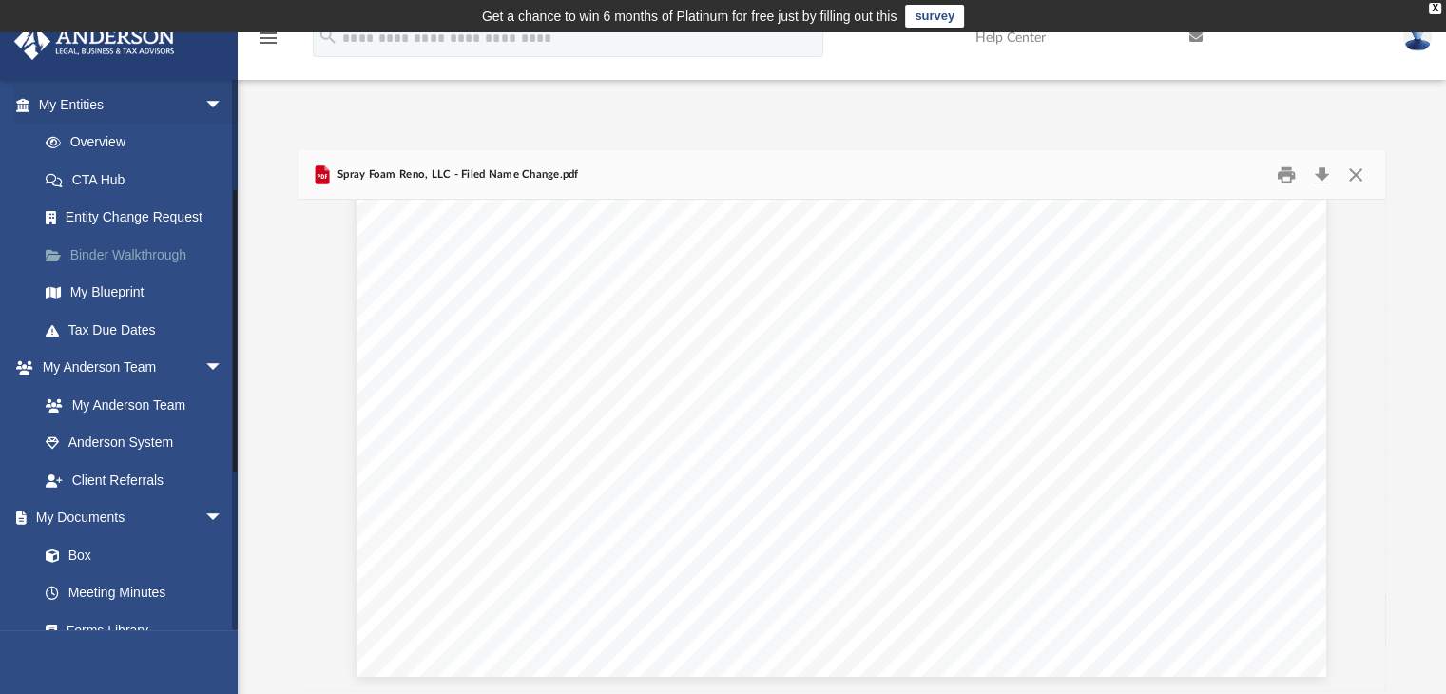
scroll to position [34, 0]
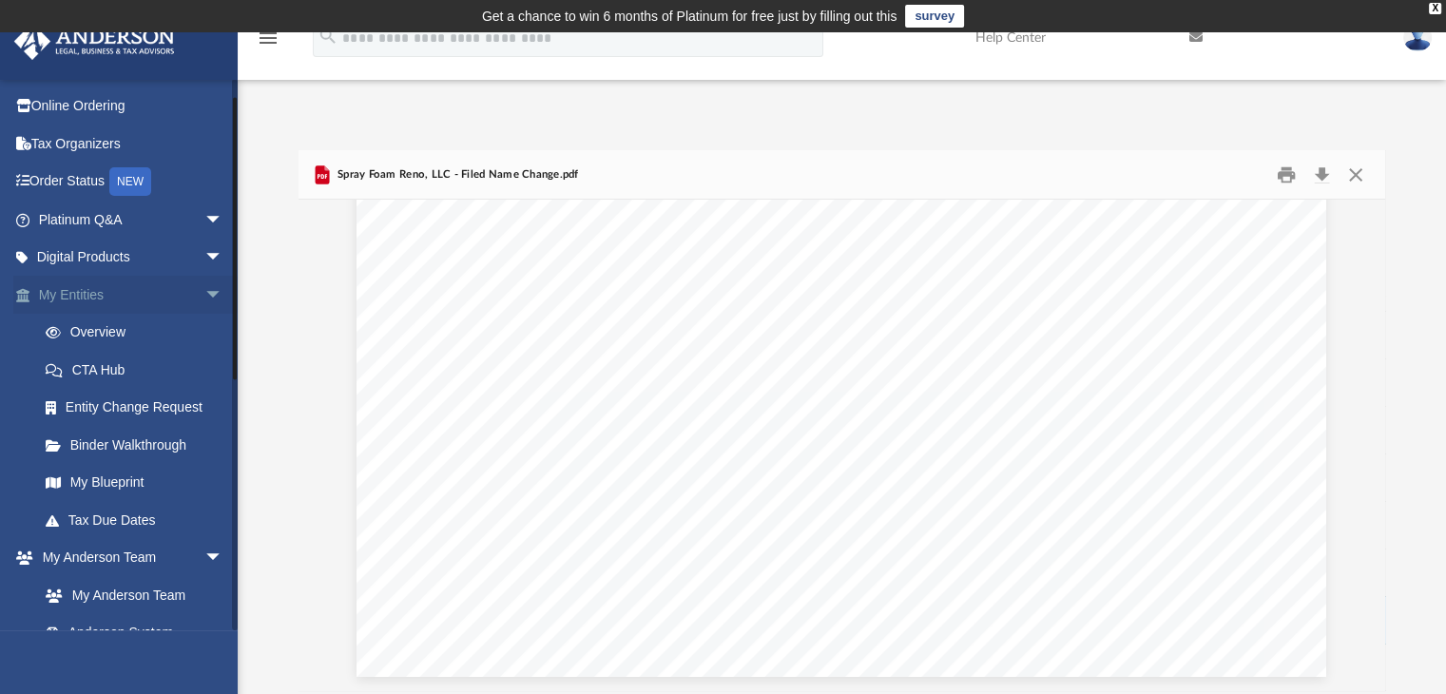
click at [204, 291] on span "arrow_drop_down" at bounding box center [223, 295] width 38 height 39
click at [204, 291] on span "arrow_drop_up" at bounding box center [223, 295] width 38 height 39
click at [90, 328] on link "Overview" at bounding box center [139, 333] width 225 height 38
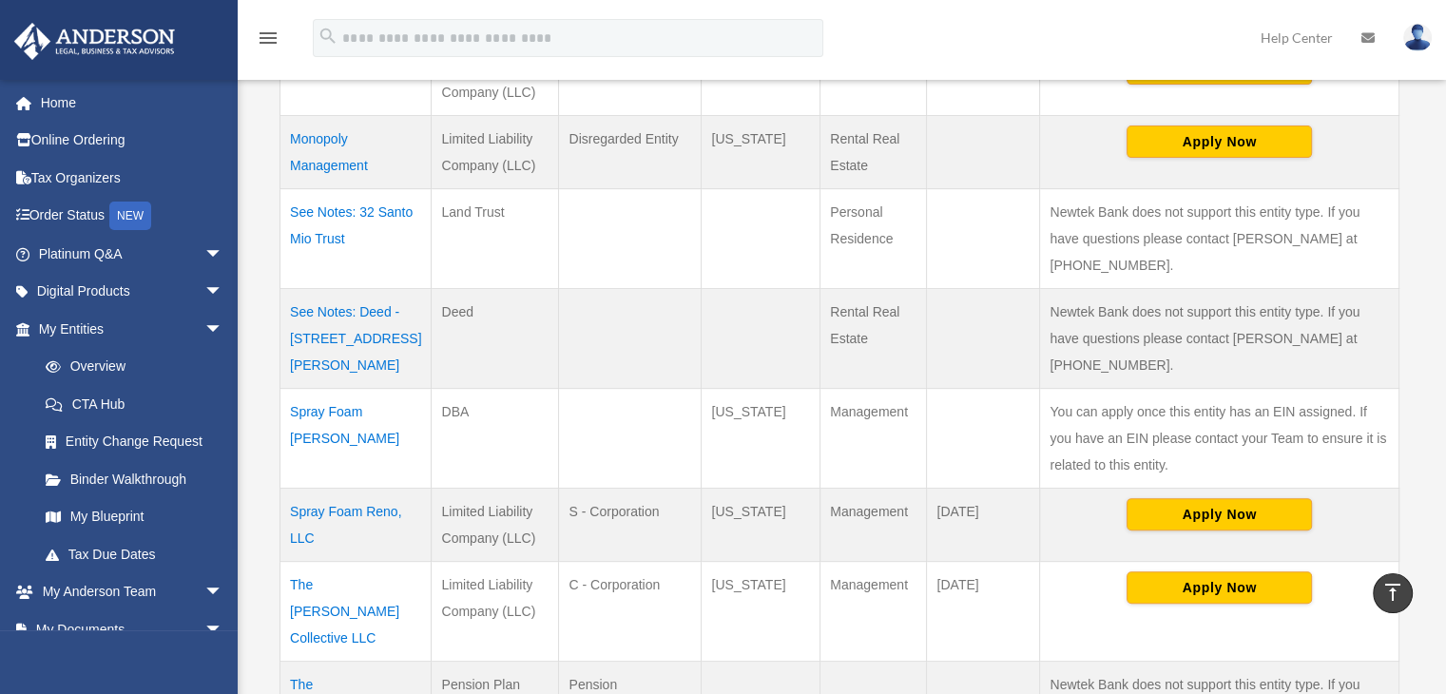
scroll to position [698, 0]
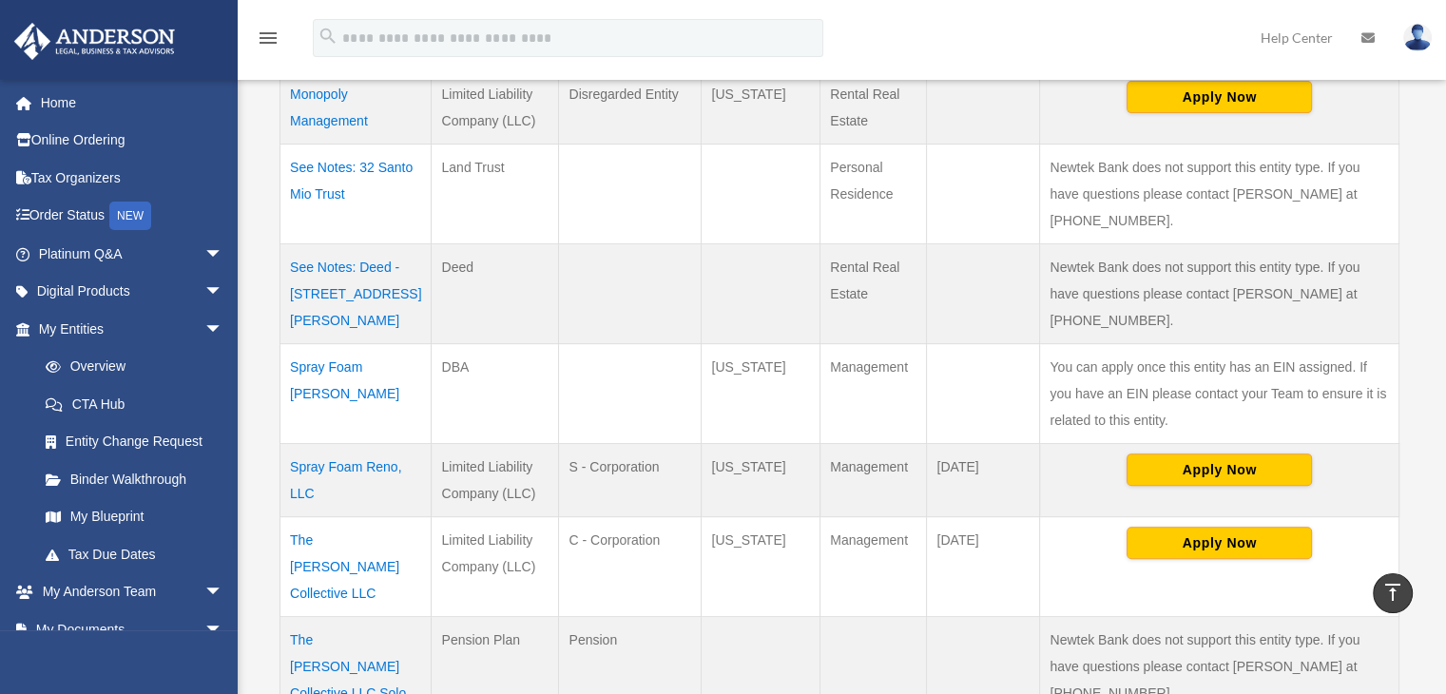
click at [329, 443] on td "Spray Foam Reno, LLC" at bounding box center [355, 479] width 151 height 73
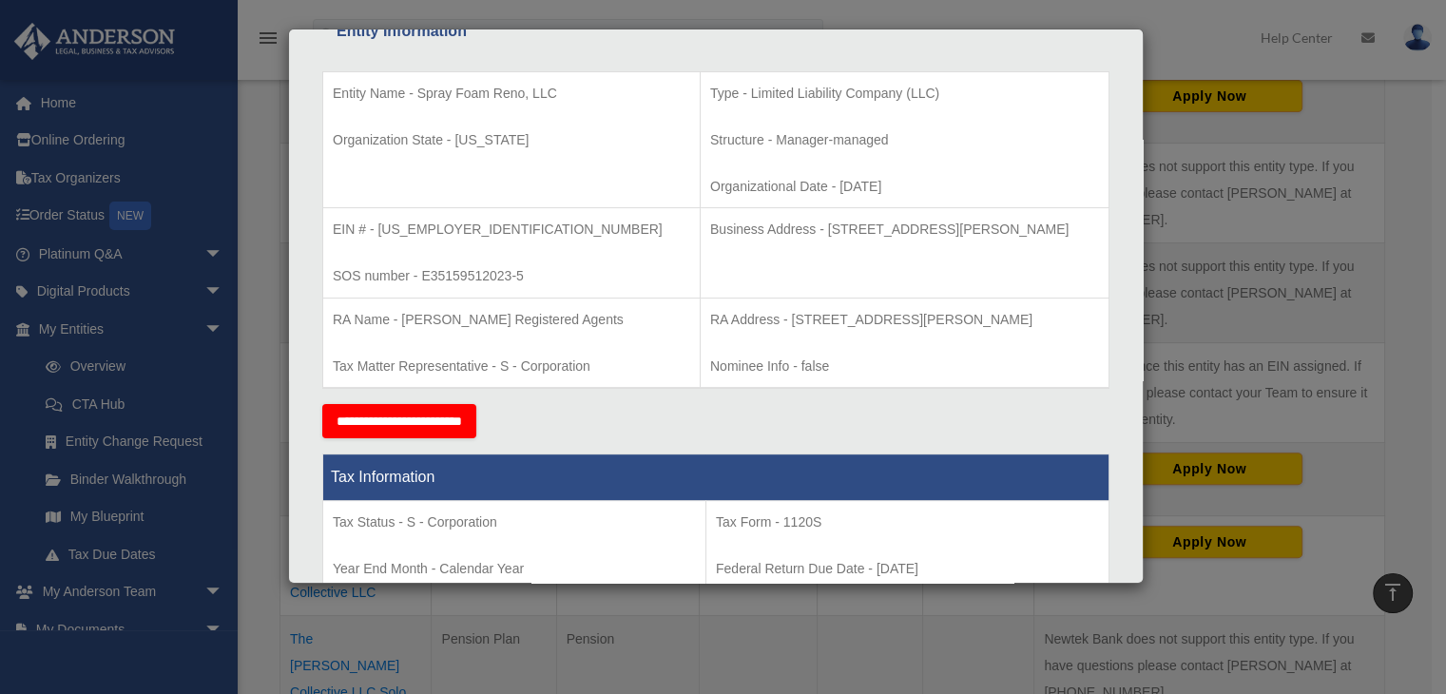
scroll to position [0, 0]
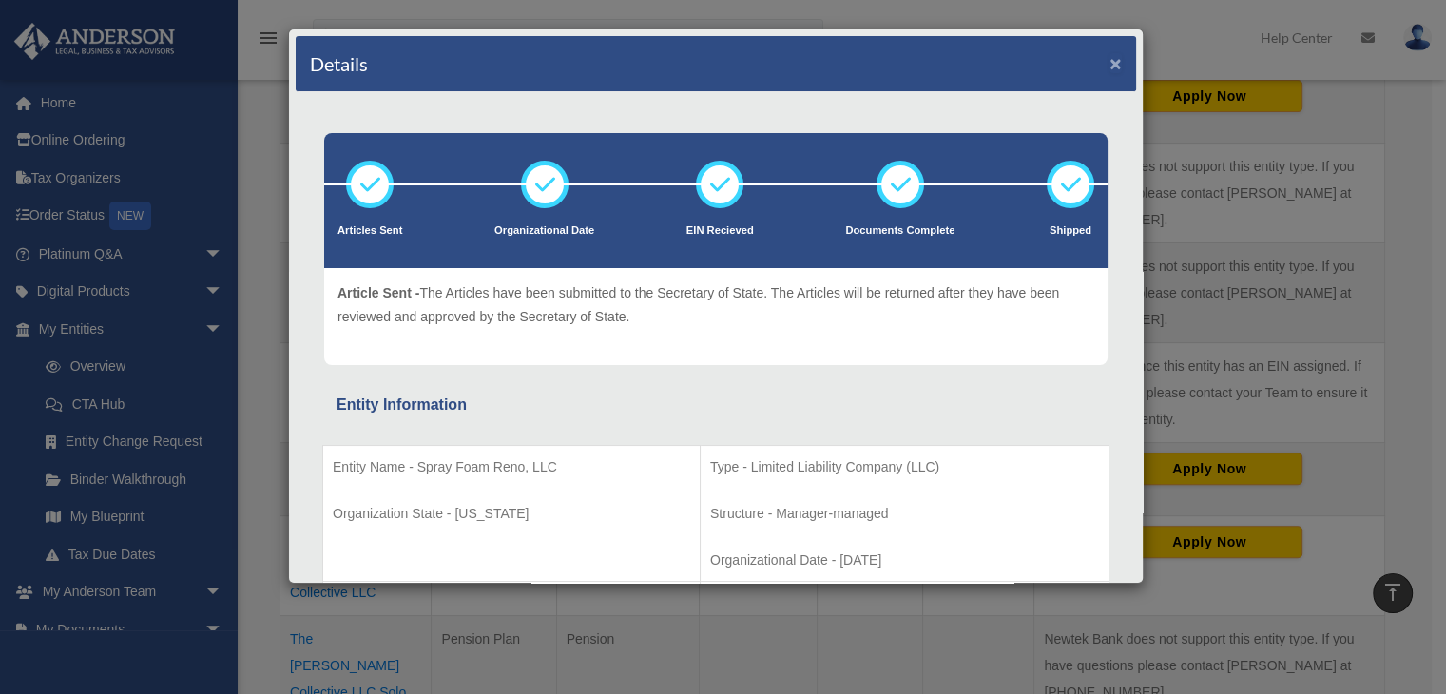
click at [1109, 58] on button "×" at bounding box center [1115, 63] width 12 height 20
